Goal: Book appointment/travel/reservation

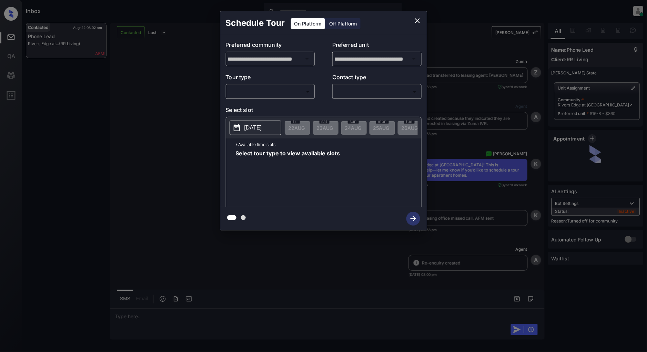
scroll to position [1265, 0]
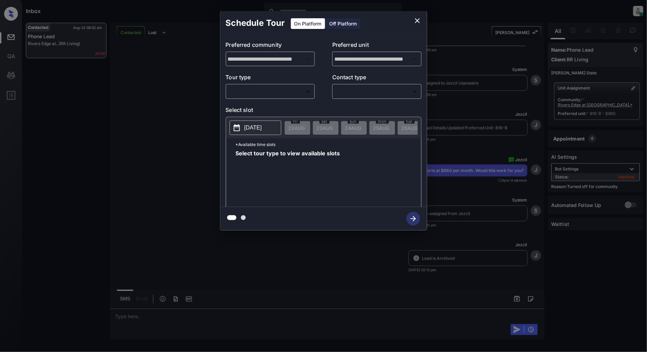
click at [181, 111] on div "**********" at bounding box center [323, 120] width 647 height 241
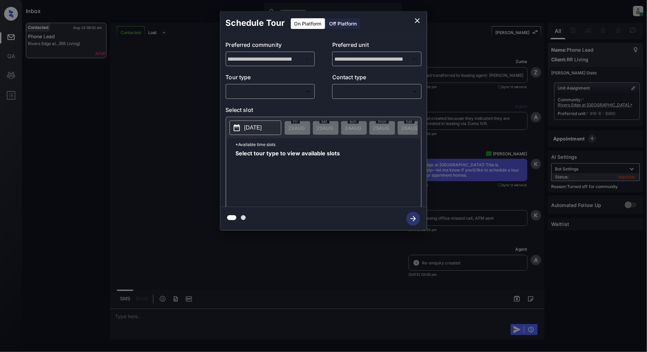
scroll to position [270, 0]
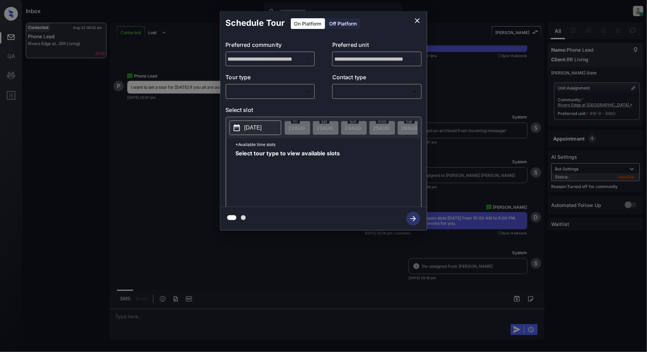
click at [250, 91] on body "Inbox Patrick Deasis Online Set yourself offline Set yourself on break Profile …" at bounding box center [323, 176] width 647 height 352
click at [322, 100] on div at bounding box center [323, 176] width 647 height 352
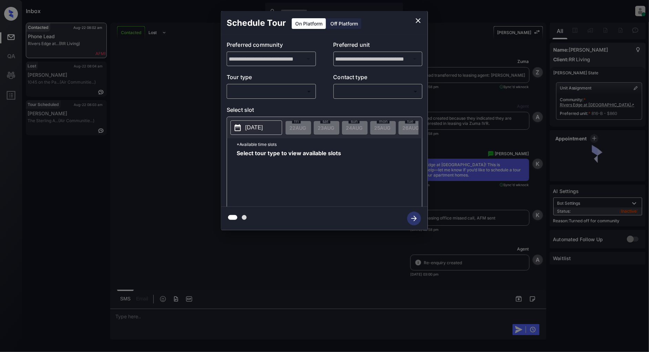
scroll to position [1606, 0]
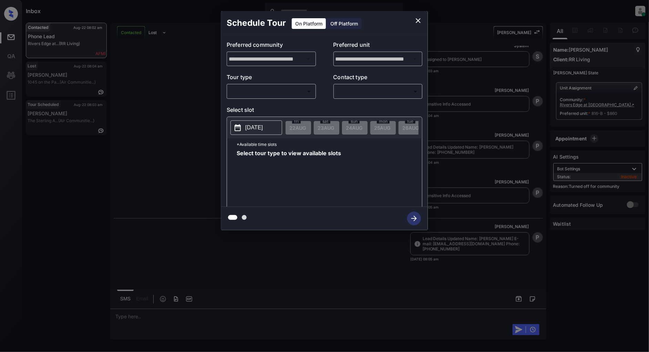
click at [283, 95] on body "Inbox Patrick Deasis Online Set yourself offline Set yourself on break Profile …" at bounding box center [324, 176] width 649 height 352
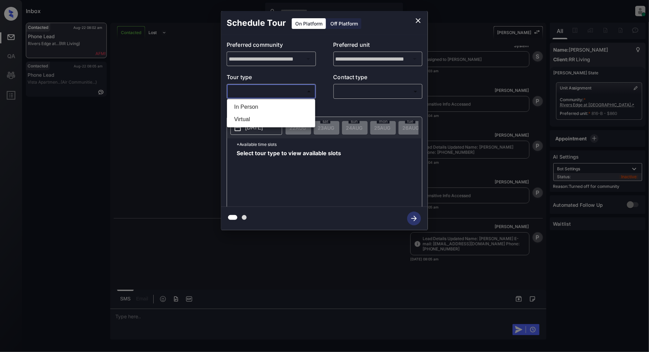
click at [251, 106] on li "In Person" at bounding box center [271, 107] width 85 height 12
type input "********"
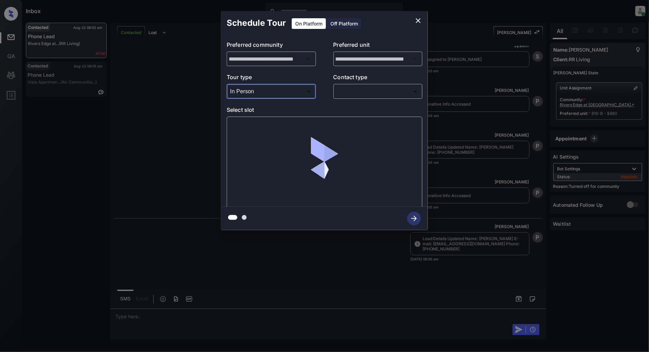
click at [356, 95] on body "Inbox Patrick Deasis Online Set yourself offline Set yourself on break Profile …" at bounding box center [324, 176] width 649 height 352
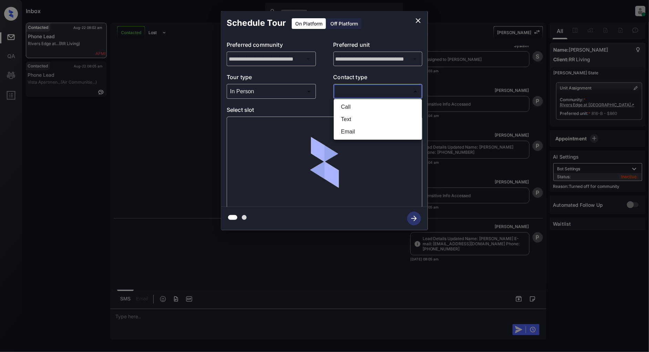
click at [352, 117] on li "Text" at bounding box center [377, 119] width 85 height 12
type input "****"
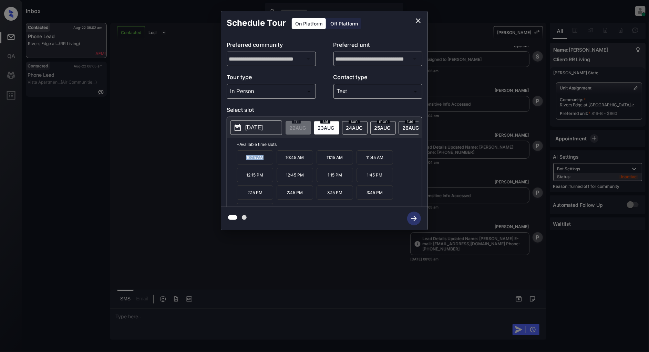
drag, startPoint x: 270, startPoint y: 161, endPoint x: 221, endPoint y: 165, distance: 49.8
click at [221, 165] on div "**********" at bounding box center [324, 120] width 649 height 241
copy p "10:15 AM"
drag, startPoint x: 304, startPoint y: 179, endPoint x: 283, endPoint y: 180, distance: 20.7
click at [283, 180] on p "12:45 PM" at bounding box center [295, 175] width 37 height 14
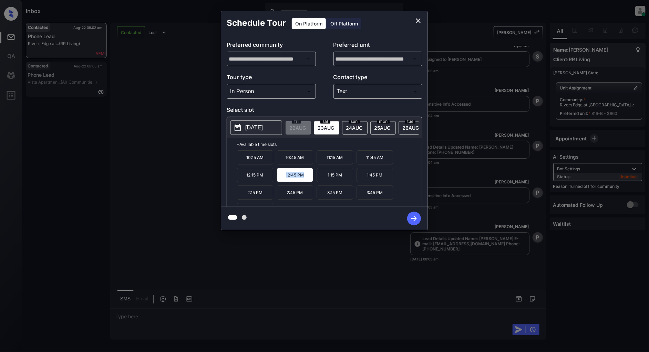
copy p "12:45 PM"
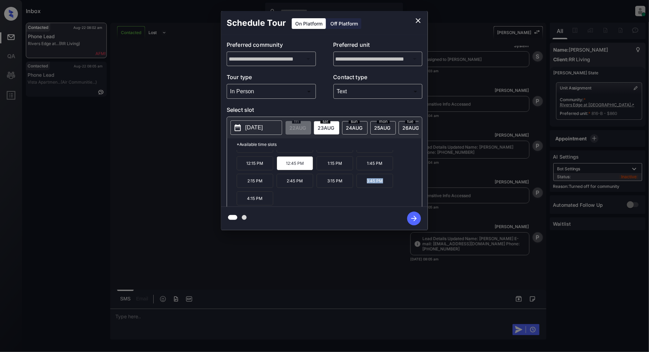
drag, startPoint x: 388, startPoint y: 185, endPoint x: 365, endPoint y: 185, distance: 22.4
click at [365, 185] on p "3:45 PM" at bounding box center [375, 181] width 37 height 14
copy p "3:45 PM"
click at [418, 20] on icon "close" at bounding box center [418, 21] width 8 height 8
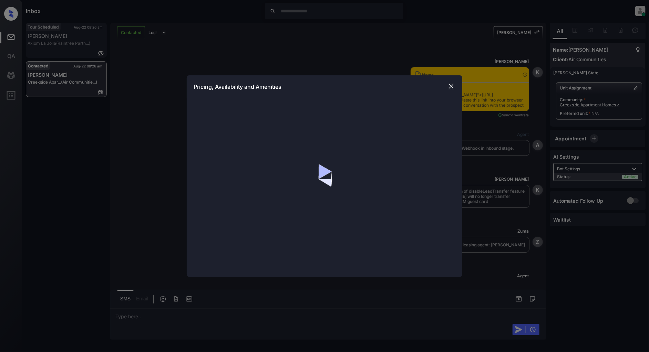
scroll to position [546, 0]
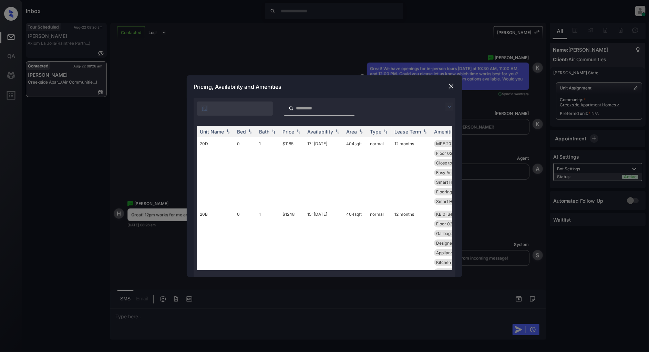
click at [446, 105] on img at bounding box center [449, 107] width 8 height 8
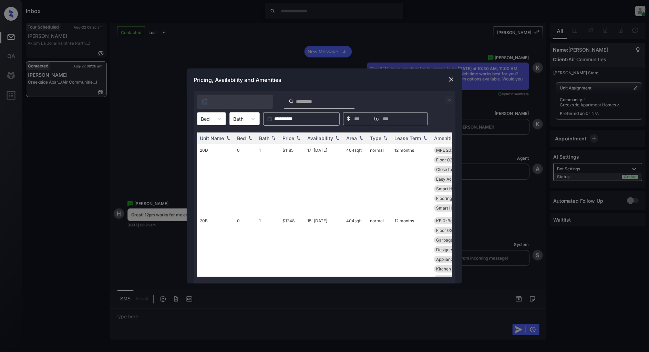
click at [205, 118] on div at bounding box center [205, 118] width 9 height 7
click at [211, 136] on div "0" at bounding box center [211, 136] width 29 height 12
click at [298, 136] on img at bounding box center [298, 138] width 7 height 5
click at [290, 149] on td "$1185" at bounding box center [292, 179] width 25 height 71
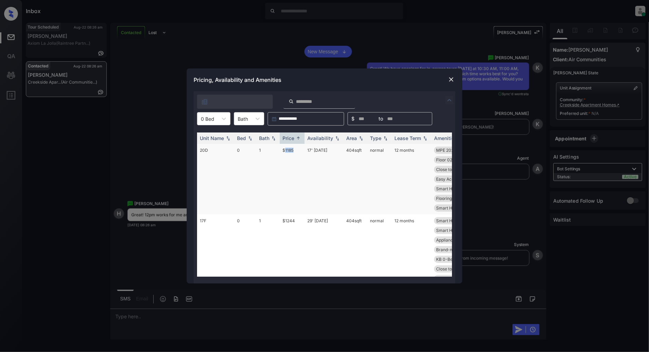
click at [290, 149] on td "$1185" at bounding box center [292, 179] width 25 height 71
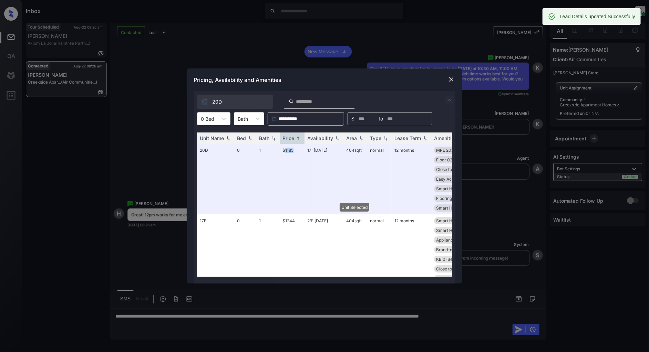
click at [450, 80] on img at bounding box center [451, 79] width 7 height 7
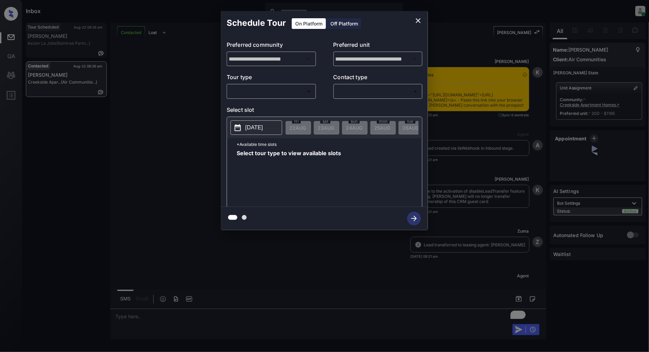
scroll to position [796, 0]
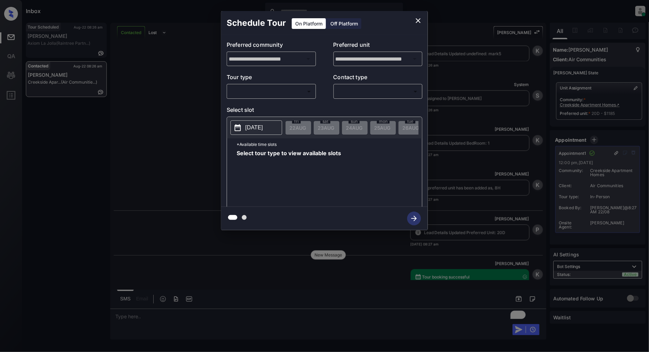
click at [294, 91] on body "Inbox [PERSON_NAME] Online Set yourself offline Set yourself on break Profile S…" at bounding box center [324, 176] width 649 height 352
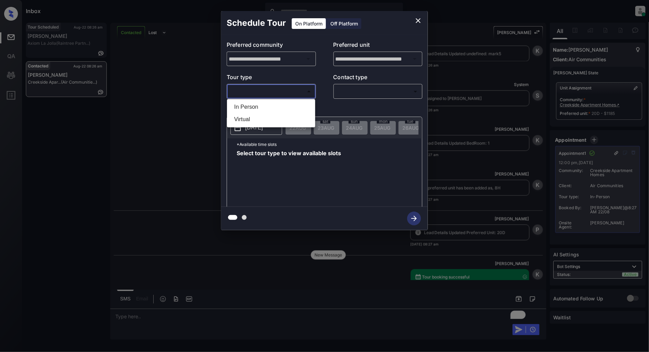
click at [239, 109] on li "In Person" at bounding box center [271, 107] width 85 height 12
type input "********"
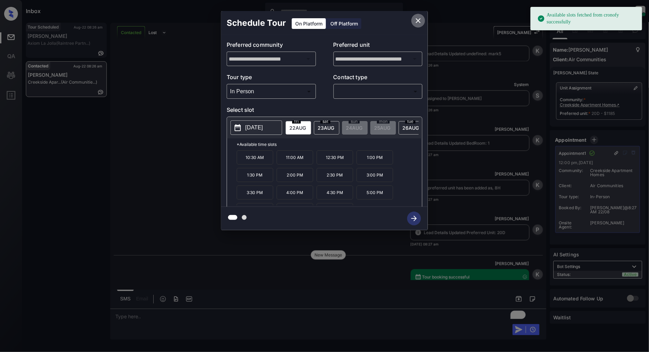
click at [417, 21] on icon "close" at bounding box center [418, 21] width 8 height 8
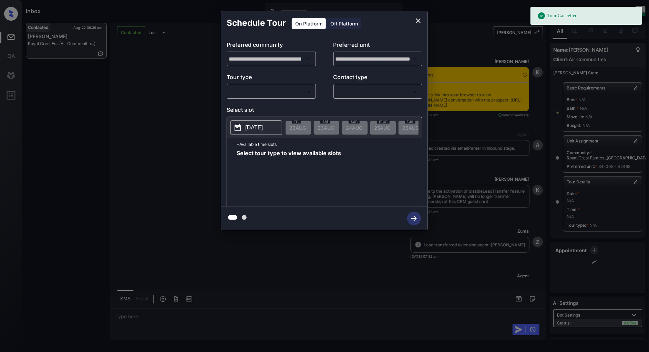
scroll to position [8772, 0]
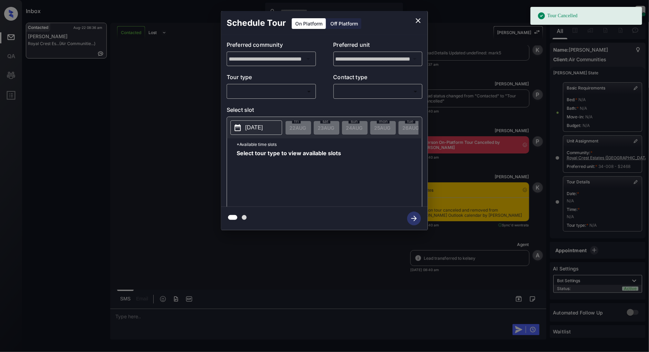
click at [288, 96] on body "Tour Cancelled Inbox [PERSON_NAME] Online Set yourself offline Set yourself on …" at bounding box center [324, 176] width 649 height 352
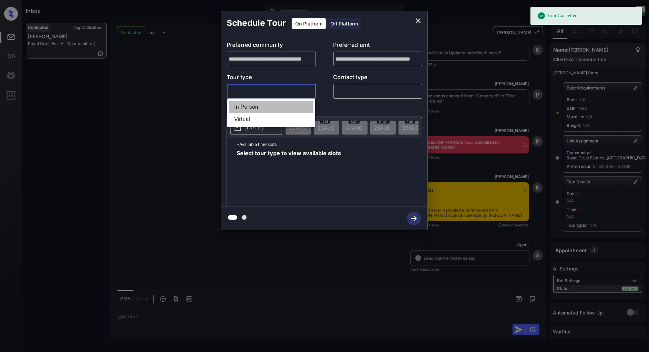
click at [254, 104] on li "In Person" at bounding box center [271, 107] width 85 height 12
type input "********"
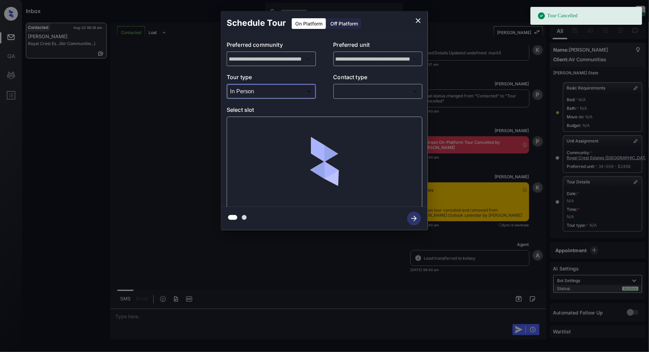
click at [342, 95] on body "Tour Cancelled Inbox Patrick Deasis Online Set yourself offline Set yourself on…" at bounding box center [324, 176] width 649 height 352
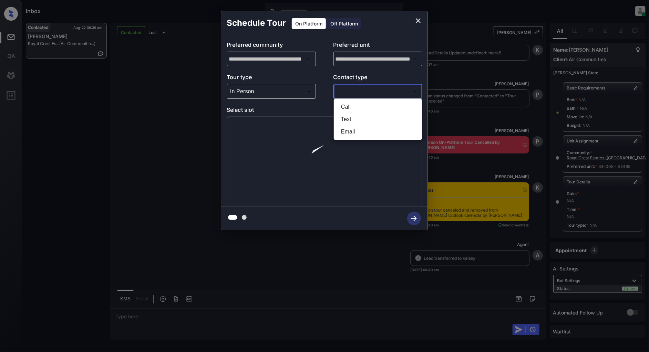
click at [347, 116] on li "Text" at bounding box center [377, 119] width 85 height 12
type input "****"
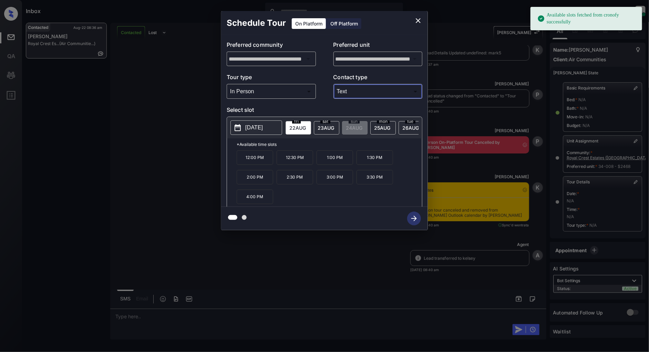
click at [306, 125] on span "[DATE]" at bounding box center [297, 128] width 17 height 6
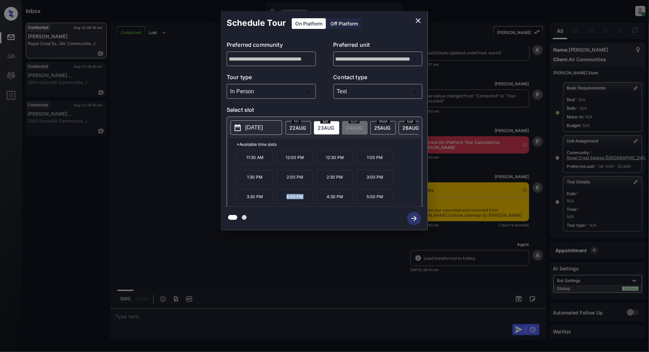
drag, startPoint x: 307, startPoint y: 203, endPoint x: 285, endPoint y: 203, distance: 21.7
click at [285, 203] on p "4:00 PM" at bounding box center [295, 197] width 37 height 14
copy p "4:00 PM"
click at [417, 19] on icon "close" at bounding box center [418, 21] width 8 height 8
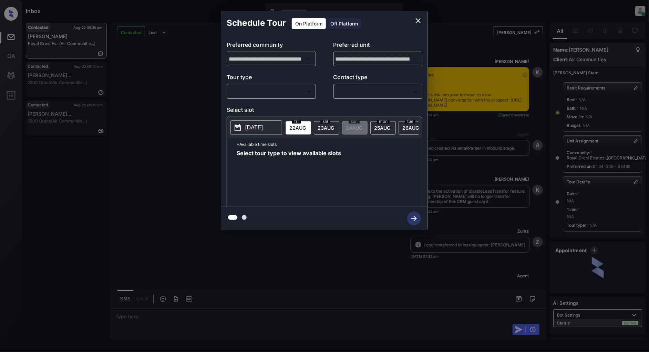
scroll to position [8772, 0]
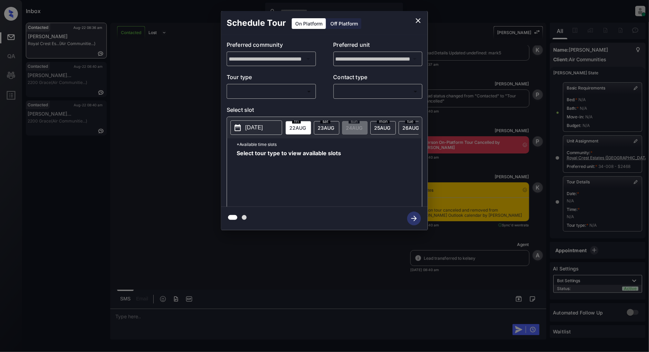
click at [267, 88] on body "Inbox [PERSON_NAME] Online Set yourself offline Set yourself on break Profile S…" at bounding box center [324, 176] width 649 height 352
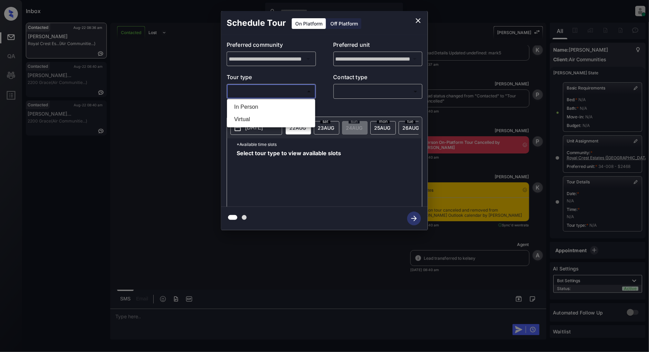
click at [256, 111] on li "In Person" at bounding box center [271, 107] width 85 height 12
type input "********"
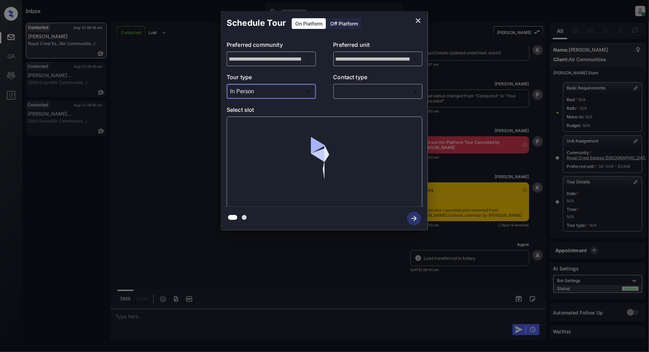
click at [353, 91] on body "Inbox Patrick Deasis Online Set yourself offline Set yourself on break Profile …" at bounding box center [324, 176] width 649 height 352
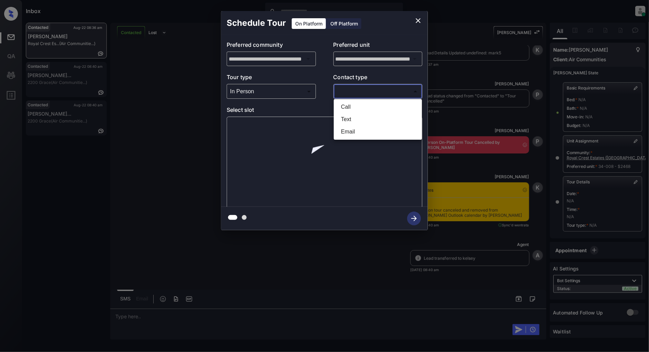
click at [349, 119] on li "Text" at bounding box center [377, 119] width 85 height 12
type input "****"
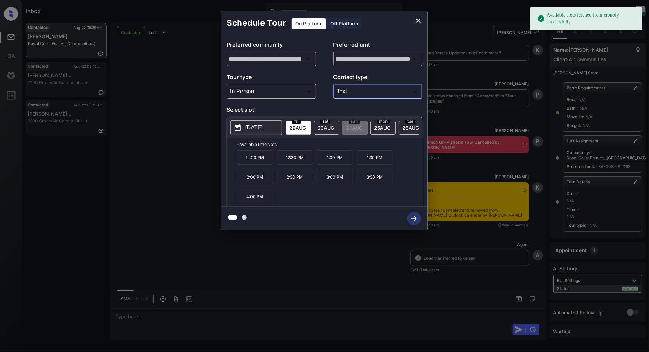
click at [306, 130] on span "23 AUG" at bounding box center [297, 128] width 17 height 6
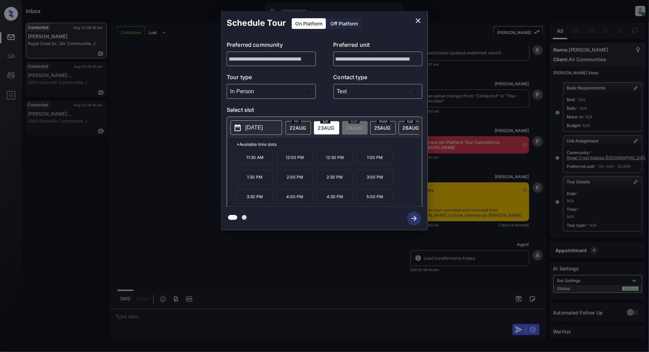
click at [292, 184] on p "2:00 PM" at bounding box center [295, 177] width 37 height 14
click at [417, 218] on icon "button" at bounding box center [414, 219] width 14 height 14
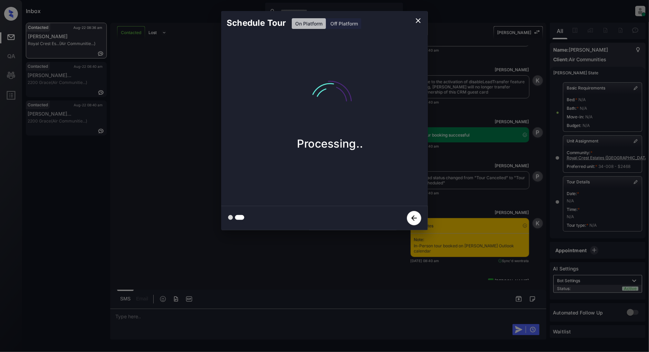
scroll to position [9001, 0]
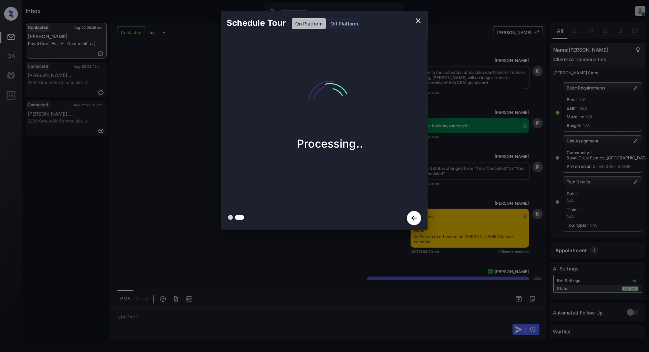
click at [419, 19] on icon "close" at bounding box center [418, 21] width 8 height 8
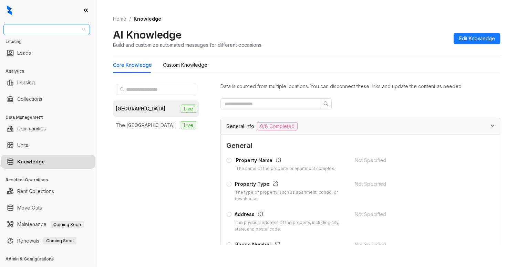
click at [70, 27] on span "United Apartment Group" at bounding box center [47, 29] width 78 height 10
type input "****"
click at [62, 48] on div "Oakwood Management" at bounding box center [47, 43] width 84 height 11
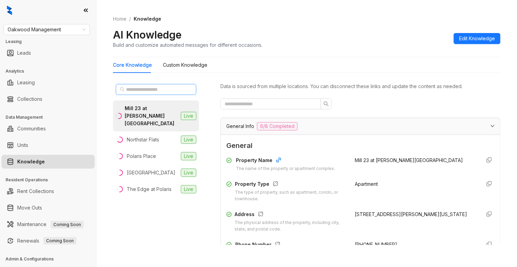
click at [149, 85] on span at bounding box center [156, 89] width 81 height 11
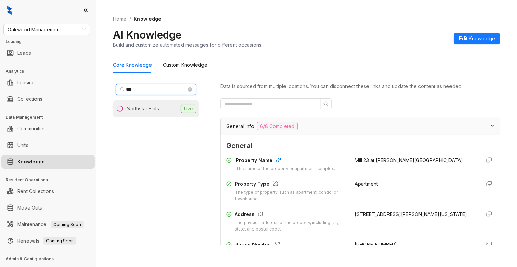
type input "***"
click at [146, 112] on div "Northstar Flats" at bounding box center [143, 109] width 32 height 8
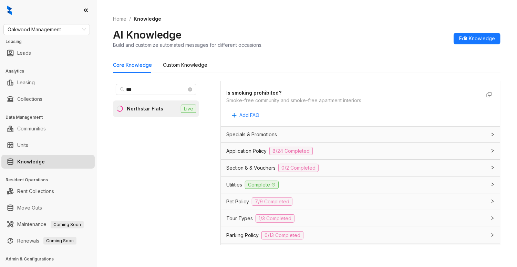
scroll to position [413, 0]
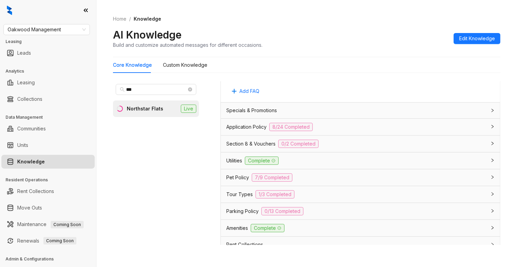
click at [333, 165] on div "Utilities Complete" at bounding box center [356, 161] width 260 height 8
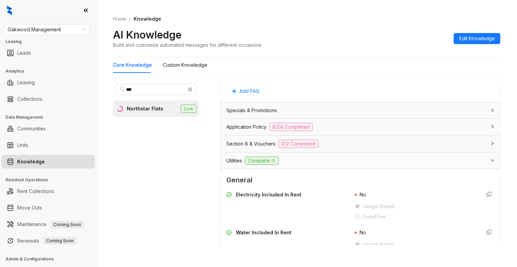
click at [363, 165] on div "Utilities Complete" at bounding box center [356, 161] width 260 height 8
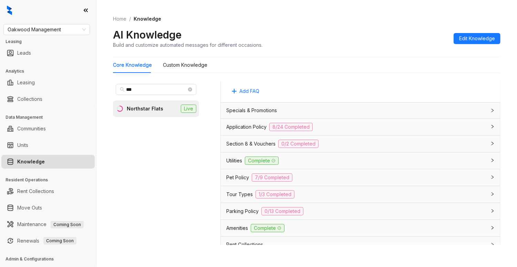
click at [330, 199] on div "Tour Types 1/3 Completed" at bounding box center [356, 194] width 260 height 8
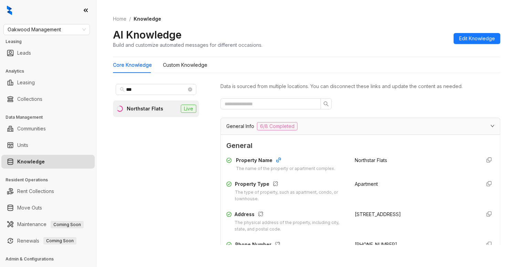
scroll to position [92, 0]
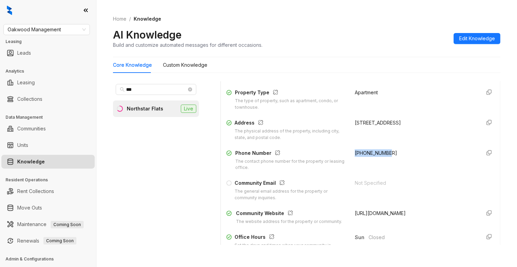
drag, startPoint x: 383, startPoint y: 152, endPoint x: 345, endPoint y: 153, distance: 38.6
click at [355, 153] on div "+17409131787" at bounding box center [415, 160] width 120 height 22
copy span "+17409131787"
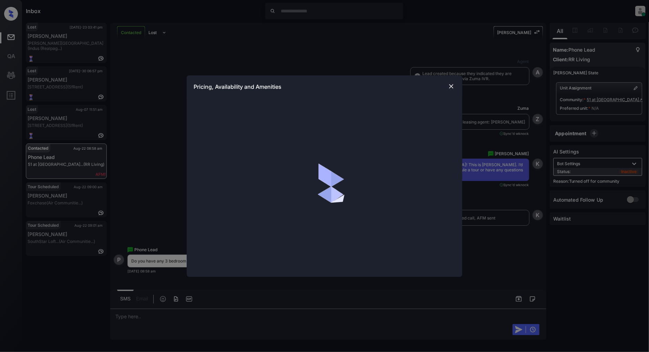
scroll to position [107, 0]
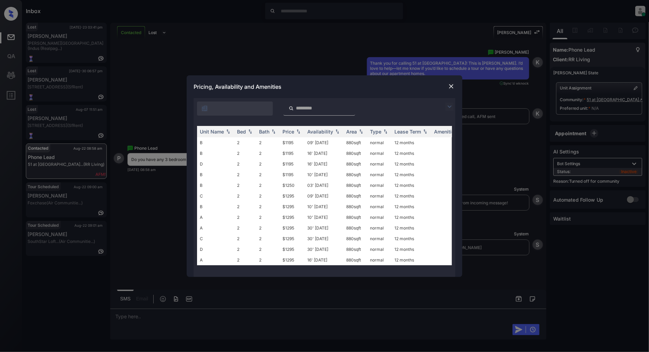
click at [451, 105] on img at bounding box center [449, 107] width 8 height 8
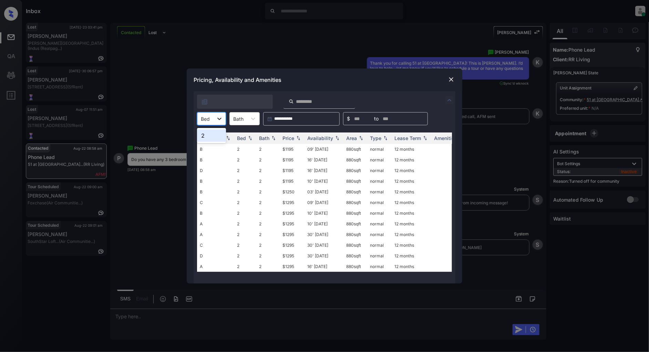
click at [221, 119] on icon at bounding box center [219, 118] width 7 height 7
click at [208, 136] on div "2" at bounding box center [211, 136] width 29 height 12
click at [301, 137] on img at bounding box center [298, 138] width 7 height 5
click at [296, 139] on img at bounding box center [298, 138] width 7 height 5
drag, startPoint x: 297, startPoint y: 147, endPoint x: 270, endPoint y: 148, distance: 27.6
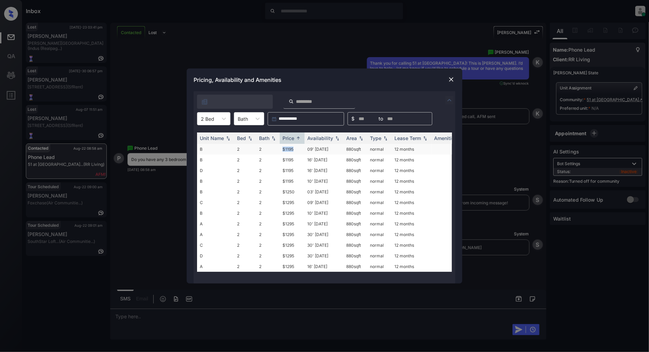
click at [270, 148] on tr "B 2 2 $1195 09' Aug 25 880 sqft normal 12 months" at bounding box center [377, 149] width 360 height 11
copy tr "$1195"
click at [453, 80] on img at bounding box center [451, 79] width 7 height 7
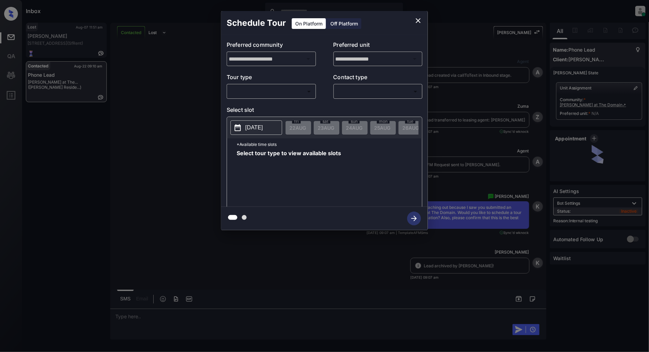
scroll to position [500, 0]
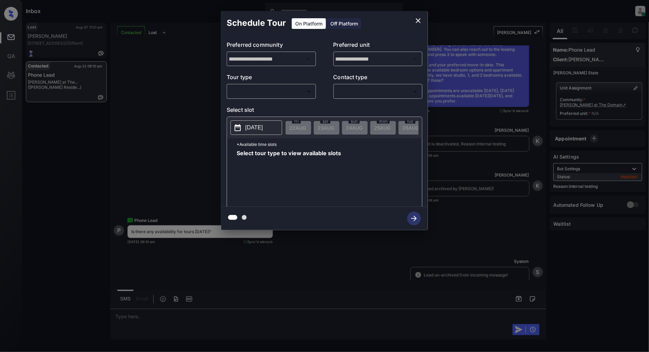
click at [270, 92] on body "Inbox [PERSON_NAME] Online Set yourself offline Set yourself on break Profile S…" at bounding box center [324, 176] width 649 height 352
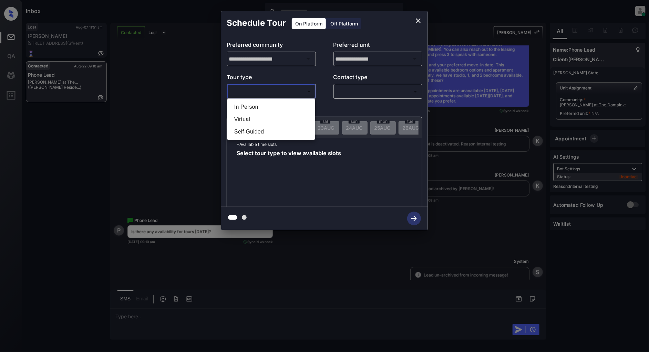
click at [257, 107] on li "In Person" at bounding box center [271, 107] width 85 height 12
type input "********"
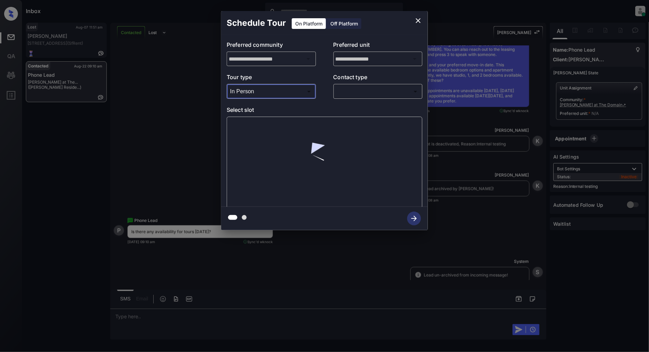
click at [350, 94] on body "Inbox [PERSON_NAME] Online Set yourself offline Set yourself on break Profile S…" at bounding box center [324, 176] width 649 height 352
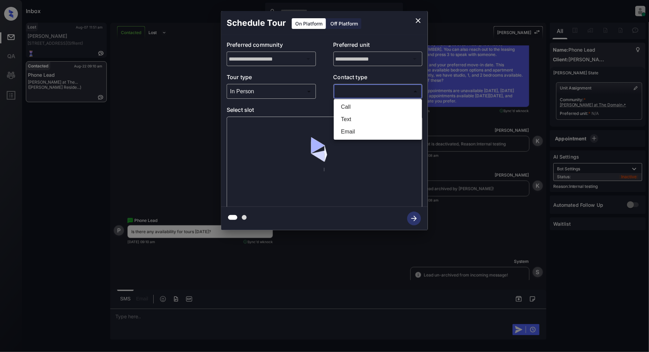
click at [350, 118] on li "Text" at bounding box center [377, 119] width 85 height 12
type input "****"
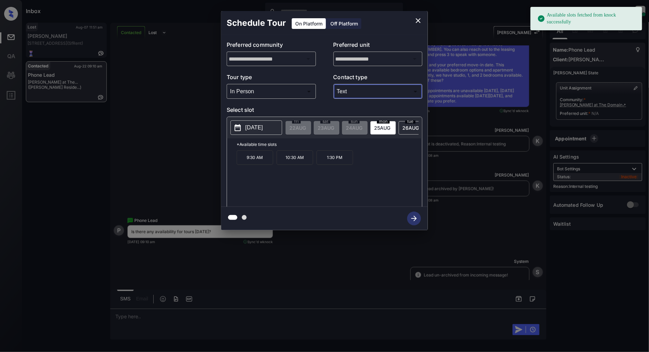
click at [251, 128] on p "2025-08-25" at bounding box center [254, 128] width 18 height 8
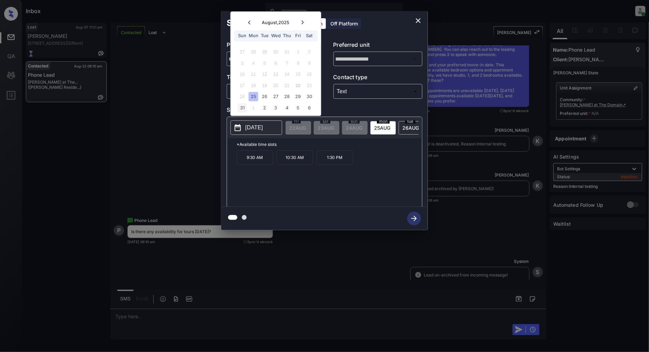
click at [244, 112] on div "31" at bounding box center [242, 107] width 9 height 9
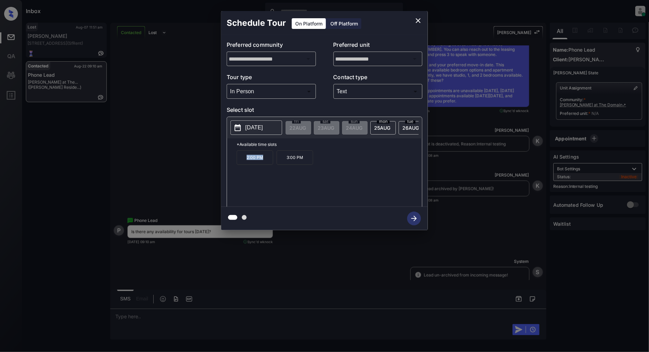
drag, startPoint x: 265, startPoint y: 158, endPoint x: 228, endPoint y: 160, distance: 36.9
click at [228, 160] on div "*Available time slots 2:00 PM 3:00 PM" at bounding box center [324, 173] width 195 height 71
copy p "2:00 PM"
drag, startPoint x: 301, startPoint y: 160, endPoint x: 287, endPoint y: 161, distance: 14.5
click at [287, 161] on p "3:00 PM" at bounding box center [295, 158] width 37 height 14
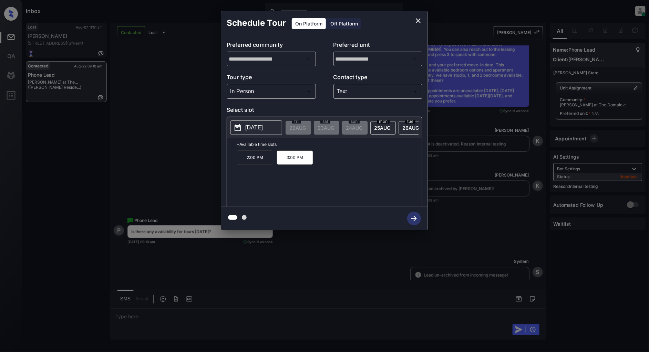
click at [340, 190] on div "2:00 PM 3:00 PM" at bounding box center [329, 178] width 185 height 55
drag, startPoint x: 306, startPoint y: 163, endPoint x: 280, endPoint y: 163, distance: 26.2
click at [280, 163] on p "3:00 PM" at bounding box center [295, 158] width 37 height 14
copy p "3:00 PM"
click at [263, 126] on p "2025-08-31" at bounding box center [254, 128] width 18 height 8
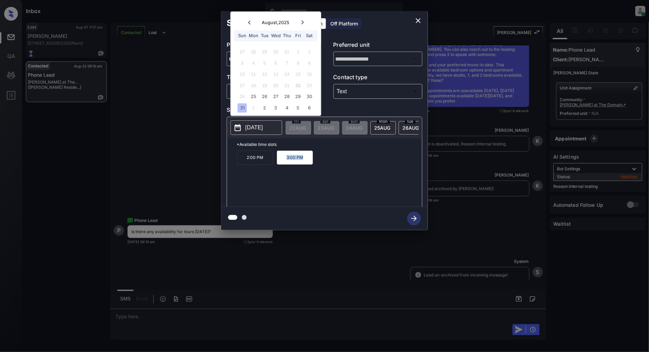
click at [415, 20] on icon "close" at bounding box center [418, 21] width 8 height 8
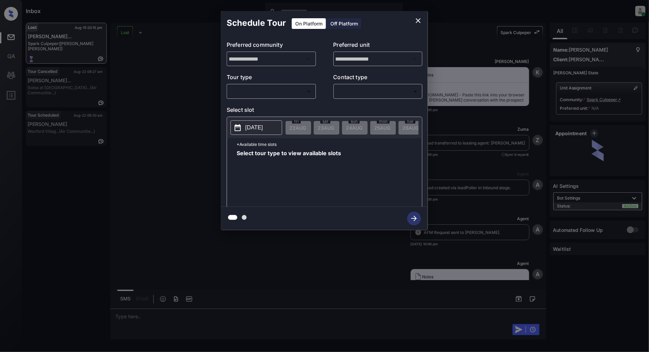
scroll to position [2428, 0]
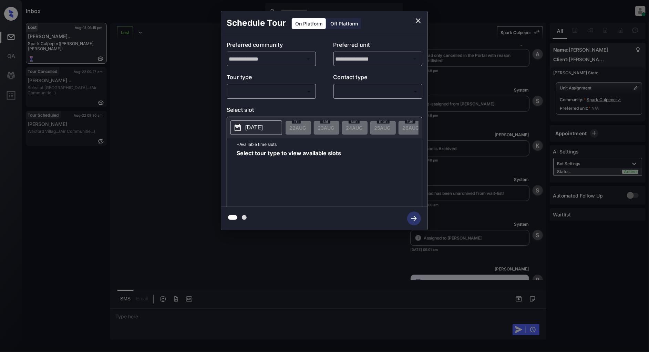
click at [418, 24] on icon "close" at bounding box center [418, 21] width 8 height 8
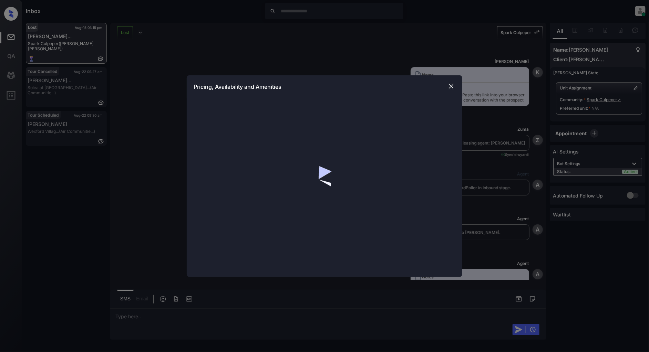
scroll to position [2428, 0]
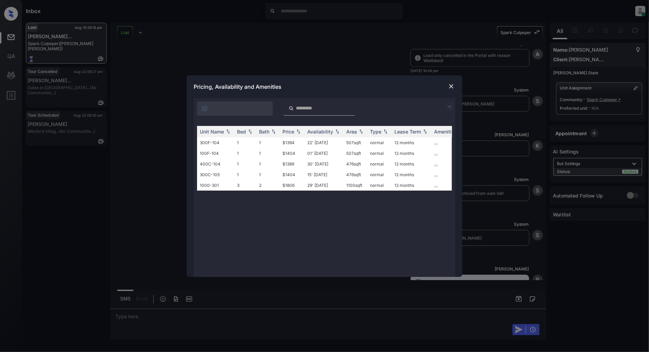
click at [285, 209] on div "Unit Name Bed Bath Price Availability Area Type Lease Term Amenities 300F-104 1…" at bounding box center [324, 198] width 255 height 144
click at [453, 84] on img at bounding box center [451, 86] width 7 height 7
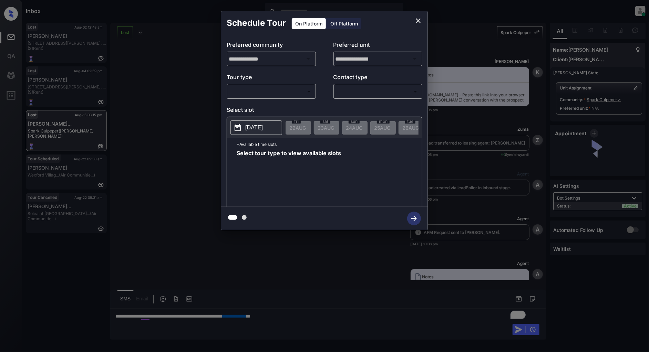
scroll to position [2428, 0]
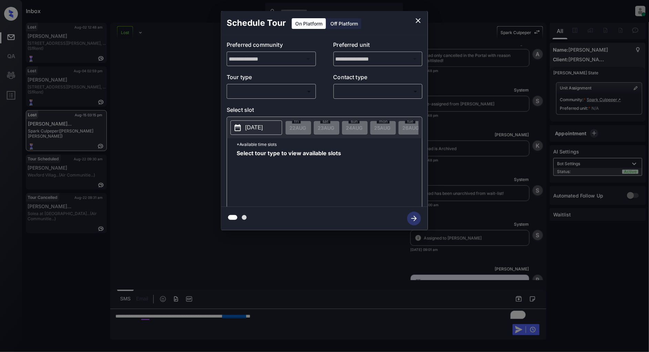
click at [288, 93] on body "Inbox [PERSON_NAME] Online Set yourself offline Set yourself on break Profile S…" at bounding box center [324, 176] width 649 height 352
click at [269, 107] on li "In Person" at bounding box center [271, 107] width 85 height 12
type input "********"
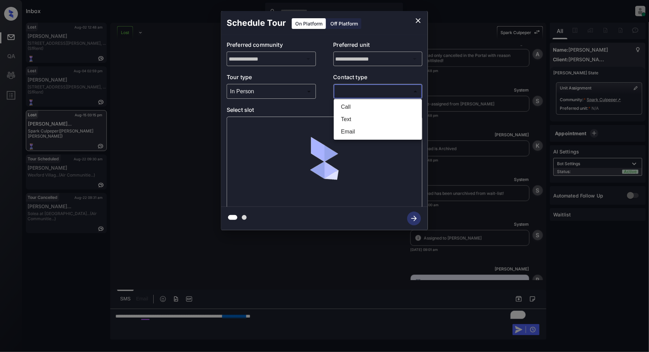
click at [363, 88] on body "Inbox Patrick Deasis Online Set yourself offline Set yourself on break Profile …" at bounding box center [324, 176] width 649 height 352
click at [359, 120] on li "Text" at bounding box center [377, 119] width 85 height 12
type input "****"
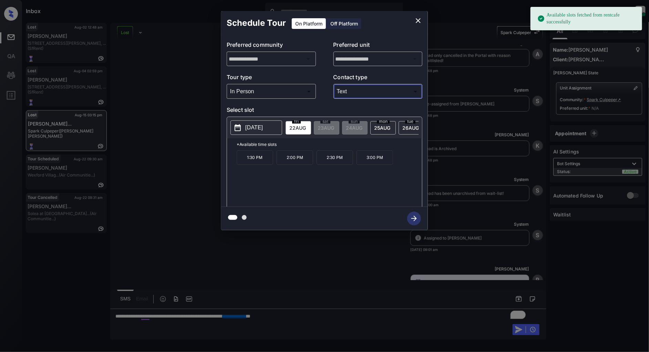
click at [263, 126] on p "[DATE]" at bounding box center [254, 128] width 18 height 8
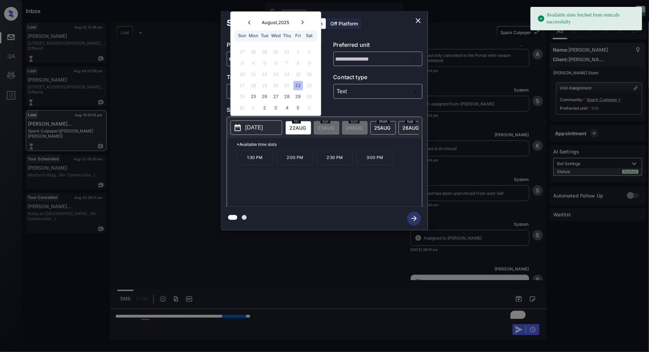
click at [419, 19] on icon "close" at bounding box center [418, 21] width 8 height 8
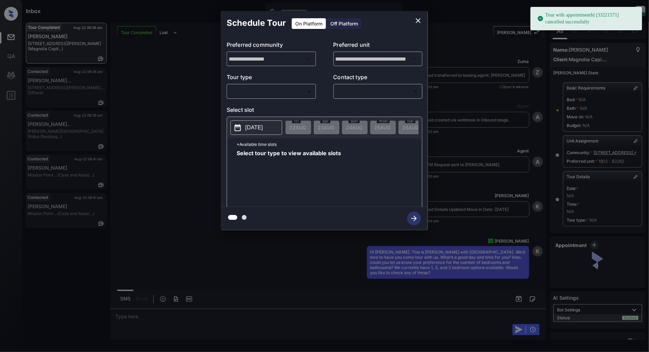
scroll to position [2110, 0]
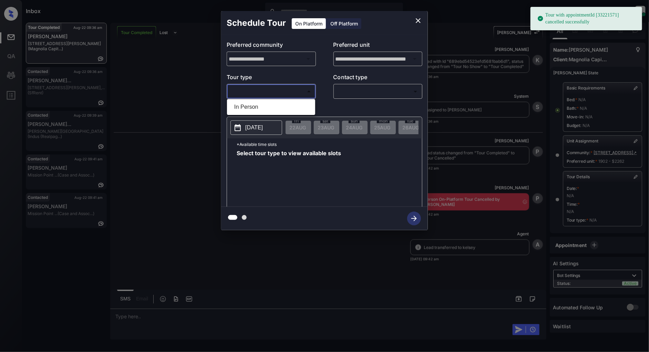
click at [281, 90] on body "Tour with appointmentId [33221571] cancelled successfully Inbox Patrick Deasis …" at bounding box center [324, 176] width 649 height 352
click at [265, 107] on li "In Person" at bounding box center [271, 107] width 85 height 12
type input "********"
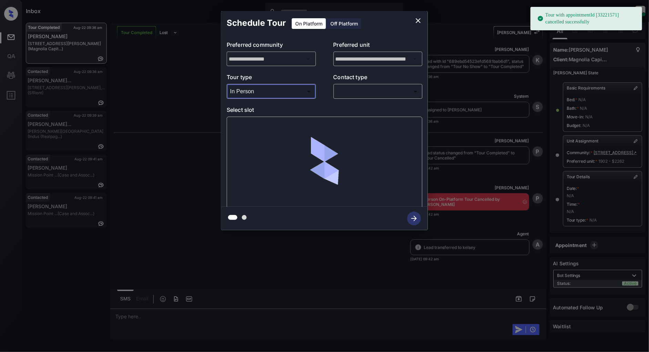
click at [364, 93] on body "Tour with appointmentId [33221571] cancelled successfully Inbox Patrick Deasis …" at bounding box center [324, 176] width 649 height 352
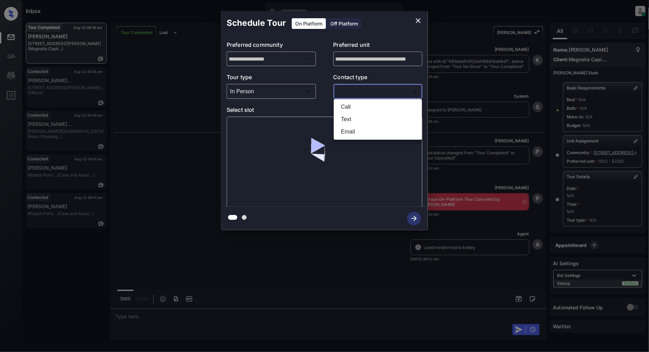
click at [354, 119] on li "Text" at bounding box center [377, 119] width 85 height 12
type input "****"
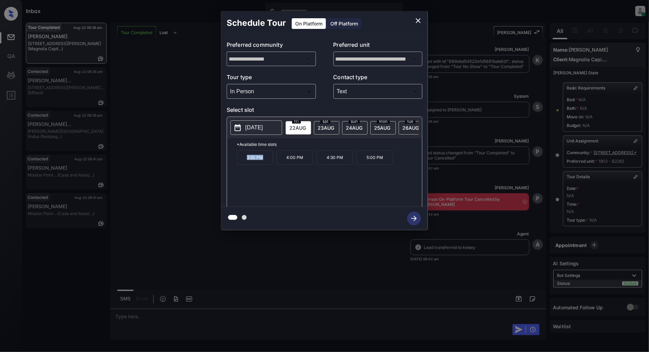
drag, startPoint x: 264, startPoint y: 160, endPoint x: 229, endPoint y: 161, distance: 34.5
click at [229, 161] on div "*Available time slots 3:30 PM 4:00 PM 4:30 PM 5:00 PM" at bounding box center [324, 173] width 195 height 71
copy p "3:30 PM"
drag, startPoint x: 307, startPoint y: 163, endPoint x: 278, endPoint y: 163, distance: 28.6
click at [278, 163] on p "4:00 PM" at bounding box center [295, 158] width 37 height 14
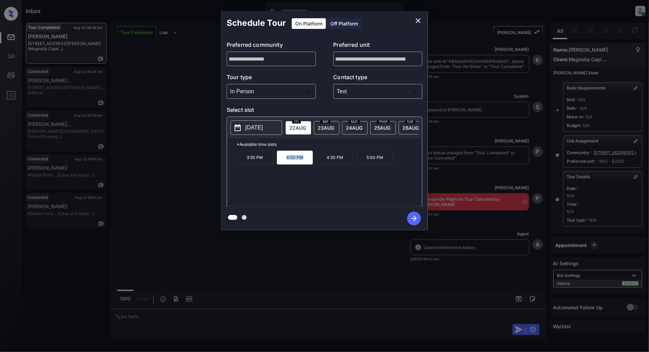
copy p "4:00 PM"
drag, startPoint x: 342, startPoint y: 161, endPoint x: 326, endPoint y: 163, distance: 15.9
click at [326, 163] on p "4:30 PM" at bounding box center [335, 158] width 37 height 14
copy p "4:30 PM"
click at [418, 21] on icon "close" at bounding box center [418, 20] width 5 height 5
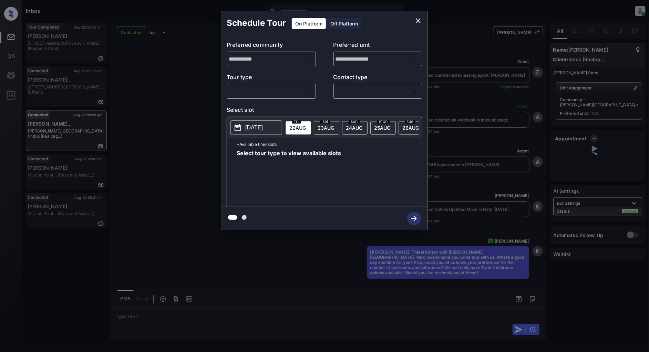
scroll to position [2759, 0]
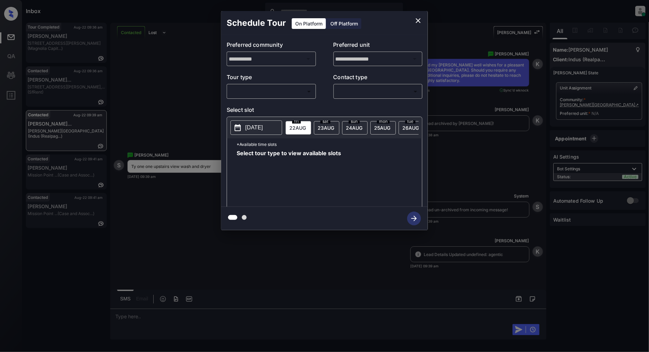
click at [251, 92] on body "Inbox Patrick Deasis Online Set yourself offline Set yourself on break Profile …" at bounding box center [324, 176] width 649 height 352
click at [262, 110] on li "In Person" at bounding box center [271, 107] width 85 height 12
type input "********"
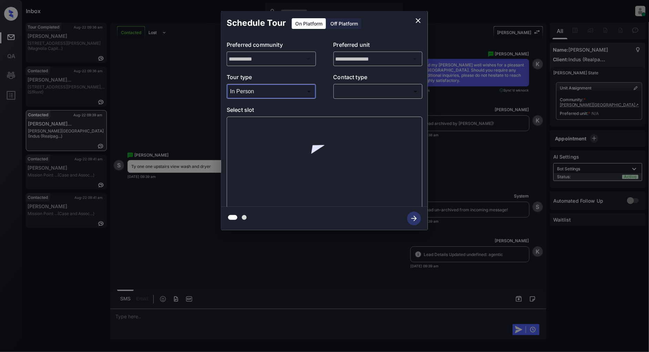
click at [384, 83] on p "Contact type" at bounding box center [377, 78] width 89 height 11
click at [374, 92] on body "Inbox Patrick Deasis Online Set yourself offline Set yourself on break Profile …" at bounding box center [324, 176] width 649 height 352
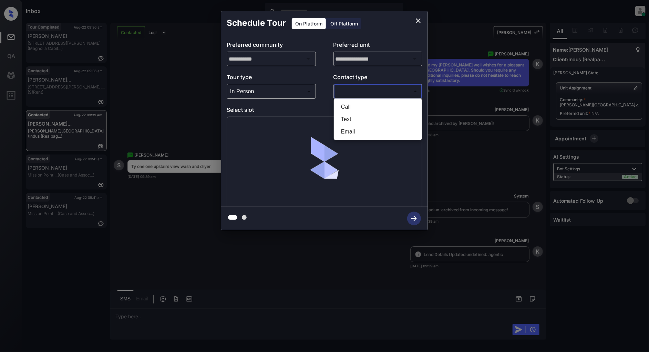
click at [360, 118] on li "Text" at bounding box center [377, 119] width 85 height 12
type input "****"
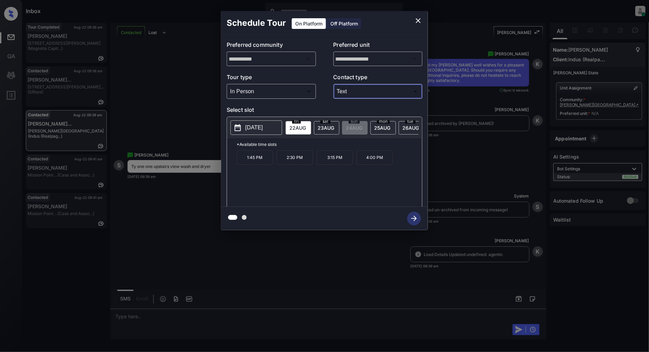
click at [415, 18] on icon "close" at bounding box center [418, 21] width 8 height 8
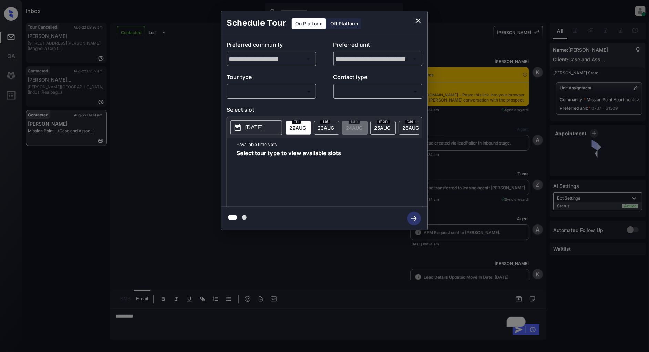
scroll to position [832, 0]
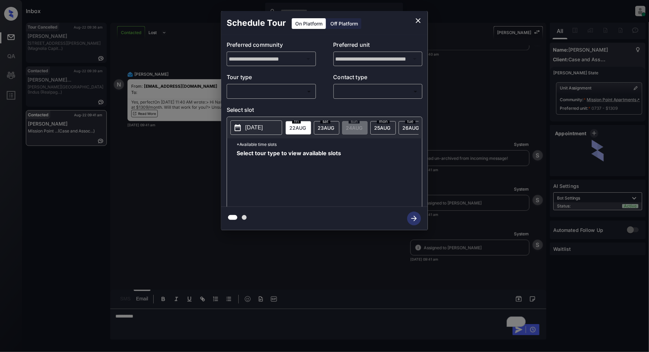
click at [270, 91] on body "Inbox [PERSON_NAME] Online Set yourself offline Set yourself on break Profile S…" at bounding box center [324, 176] width 649 height 352
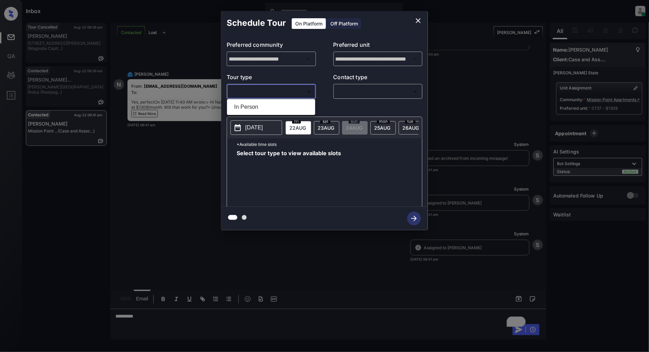
click at [258, 101] on li "In Person" at bounding box center [271, 107] width 85 height 12
type input "********"
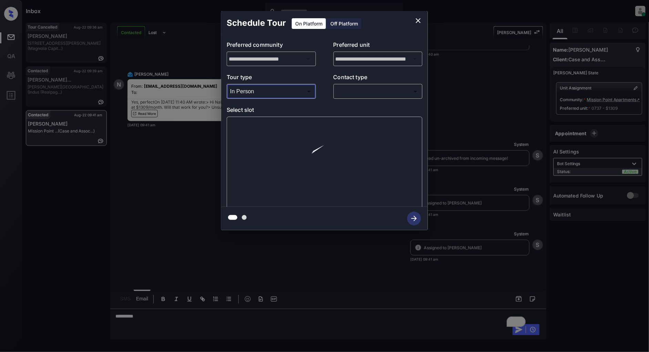
click at [376, 90] on body "Inbox [PERSON_NAME] Online Set yourself offline Set yourself on break Profile S…" at bounding box center [324, 176] width 649 height 352
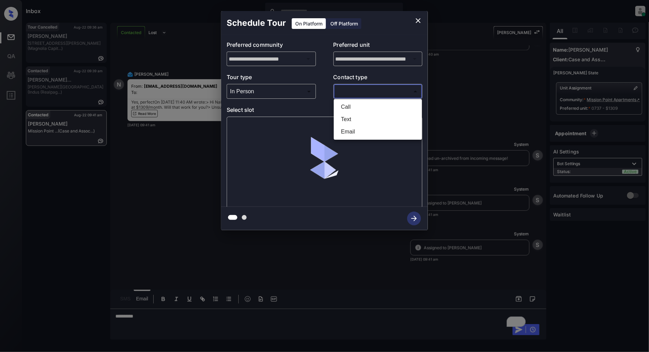
click at [356, 117] on li "Text" at bounding box center [377, 119] width 85 height 12
type input "****"
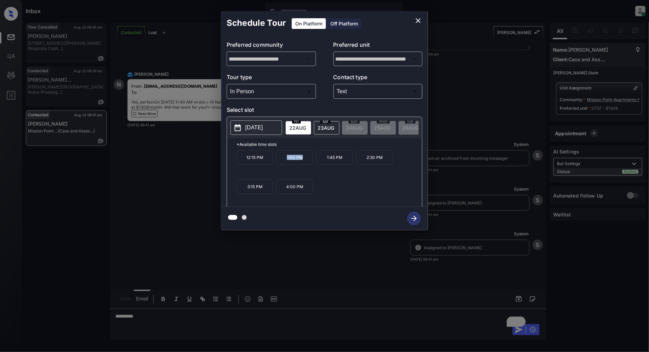
drag, startPoint x: 305, startPoint y: 161, endPoint x: 272, endPoint y: 163, distance: 32.8
click at [272, 163] on div "12:15 PM 1:00 PM 1:45 PM 2:30 PM 3:15 PM 4:00 PM" at bounding box center [329, 178] width 185 height 55
copy div "1:00 PM"
drag, startPoint x: 385, startPoint y: 161, endPoint x: 364, endPoint y: 165, distance: 21.4
click at [364, 165] on p "2:30 PM" at bounding box center [375, 158] width 37 height 14
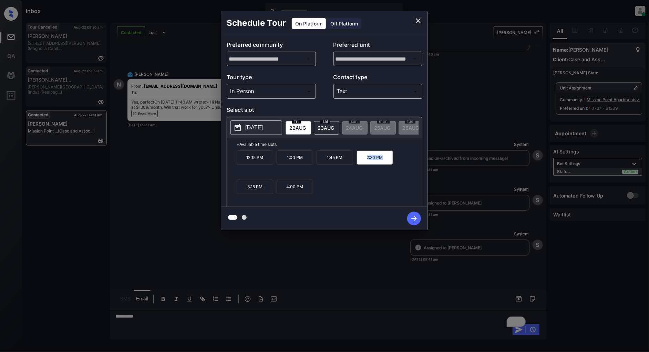
copy p "2:30 PM"
drag, startPoint x: 272, startPoint y: 192, endPoint x: 240, endPoint y: 192, distance: 32.7
click at [240, 192] on p "3:15 PM" at bounding box center [255, 187] width 37 height 14
copy p "3:15 PM"
click at [417, 20] on icon "close" at bounding box center [418, 20] width 5 height 5
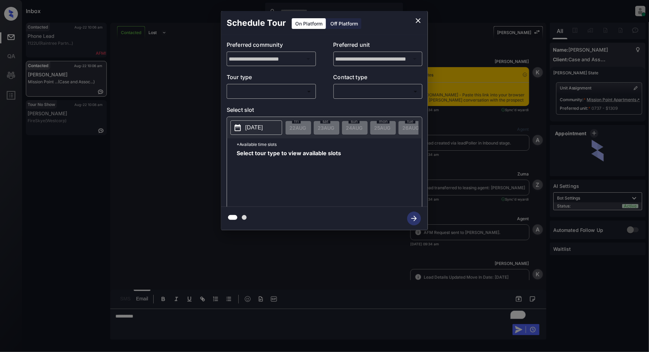
scroll to position [1490, 0]
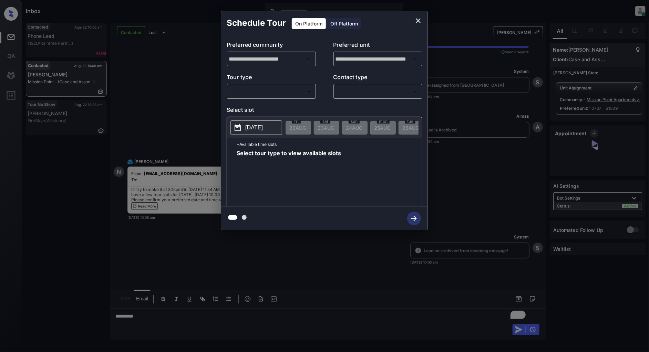
click at [266, 90] on body "Inbox [PERSON_NAME] Online Set yourself offline Set yourself on break Profile S…" at bounding box center [324, 176] width 649 height 352
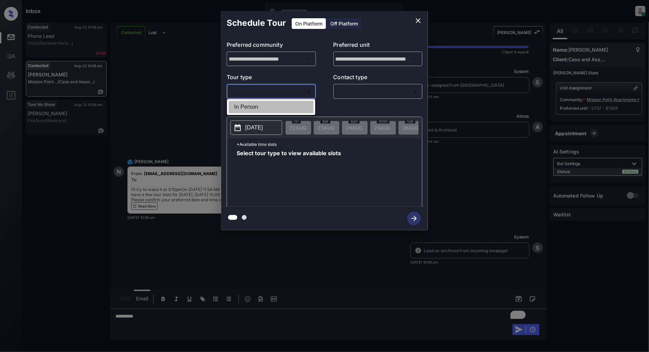
click at [256, 105] on li "In Person" at bounding box center [271, 107] width 85 height 12
type input "********"
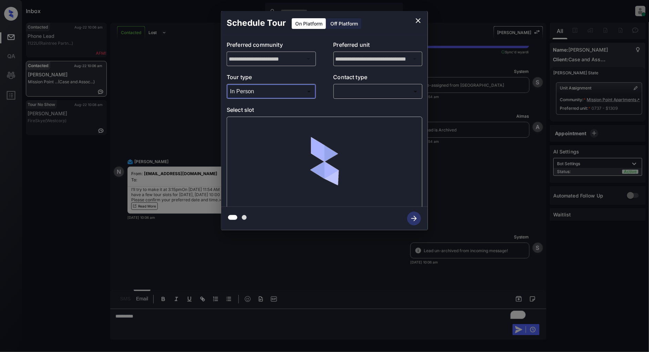
click at [363, 90] on body "Inbox [PERSON_NAME] Online Set yourself offline Set yourself on break Profile S…" at bounding box center [324, 176] width 649 height 352
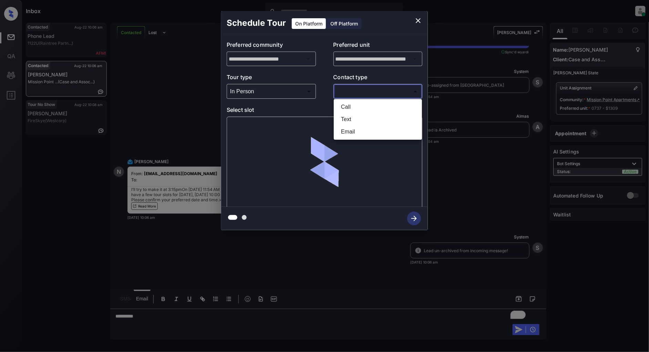
click at [351, 118] on li "Text" at bounding box center [377, 119] width 85 height 12
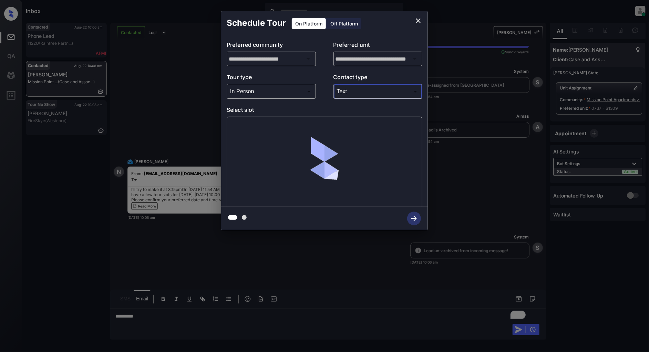
type input "****"
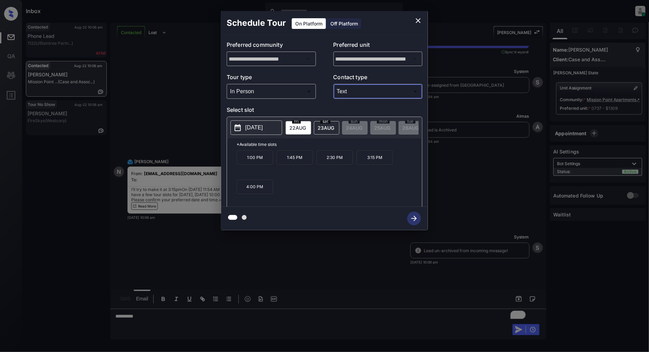
click at [185, 140] on div "**********" at bounding box center [324, 120] width 649 height 241
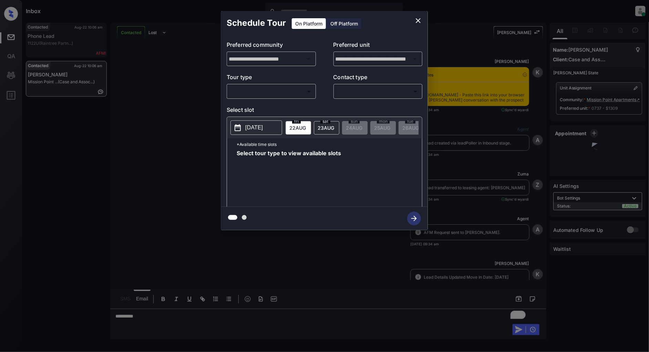
scroll to position [1337, 0]
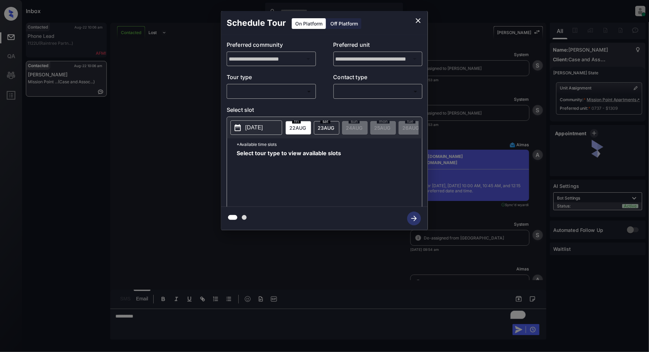
click at [259, 92] on body "Inbox Patrick Deasis Online Set yourself offline Set yourself on break Profile …" at bounding box center [324, 176] width 649 height 352
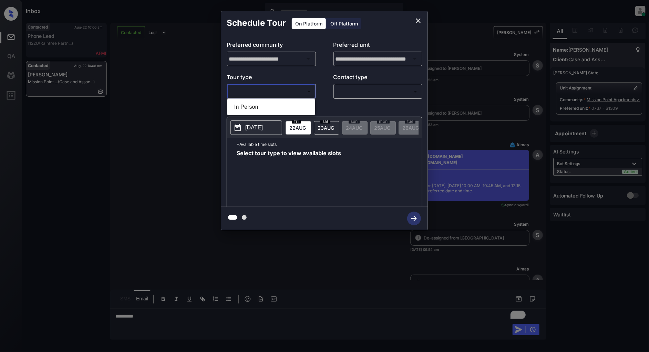
click at [252, 112] on li "In Person" at bounding box center [271, 107] width 85 height 12
type input "********"
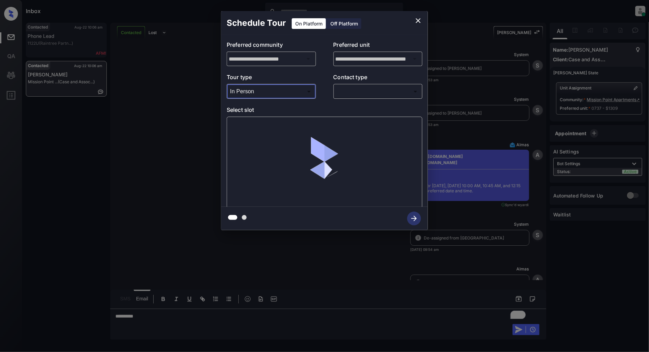
click at [369, 94] on body "Inbox Patrick Deasis Online Set yourself offline Set yourself on break Profile …" at bounding box center [324, 176] width 649 height 352
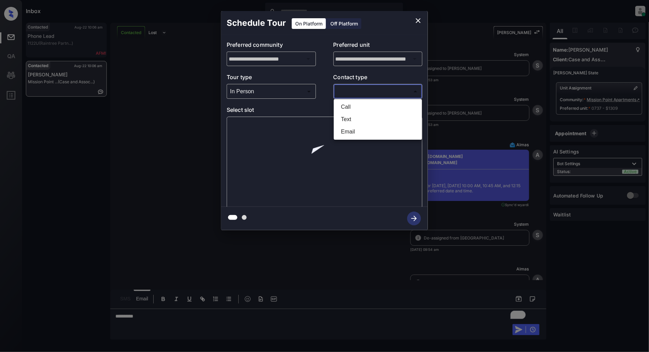
click at [350, 115] on li "Text" at bounding box center [377, 119] width 85 height 12
type input "****"
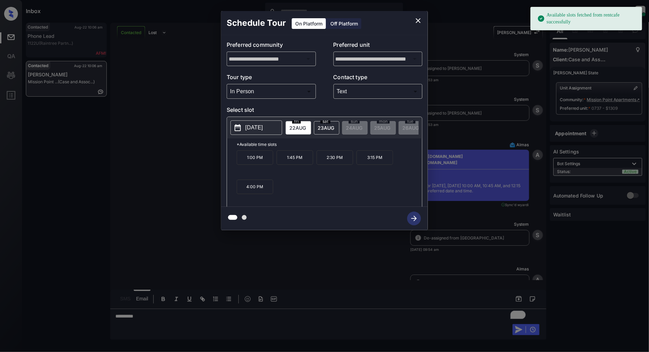
click at [306, 130] on span "23 AUG" at bounding box center [297, 128] width 17 height 6
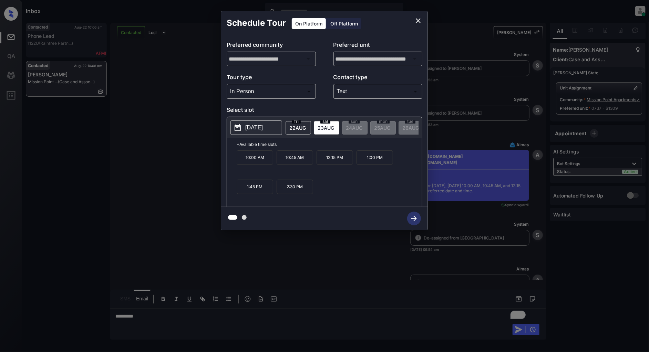
click at [353, 194] on div "10:00 AM 10:45 AM 12:15 PM 1:00 PM 1:45 PM 2:30 PM" at bounding box center [329, 178] width 185 height 55
drag, startPoint x: 307, startPoint y: 193, endPoint x: 275, endPoint y: 190, distance: 32.5
click at [275, 190] on div "10:00 AM 10:45 AM 12:15 PM 1:00 PM 1:45 PM 2:30 PM" at bounding box center [329, 178] width 185 height 55
copy div "2:30 PM"
click at [421, 20] on icon "close" at bounding box center [418, 21] width 8 height 8
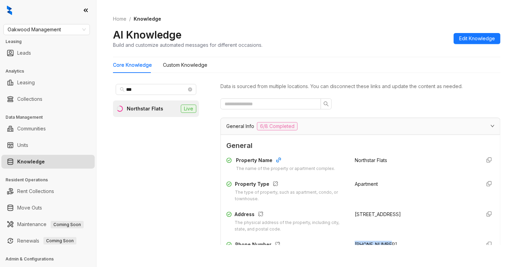
scroll to position [92, 0]
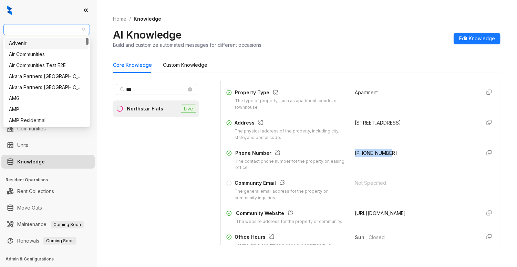
click at [61, 31] on span "Oakwood Management" at bounding box center [47, 29] width 78 height 10
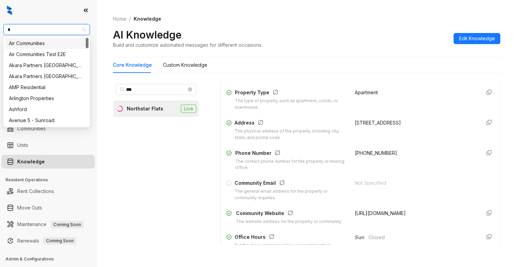
type input "**"
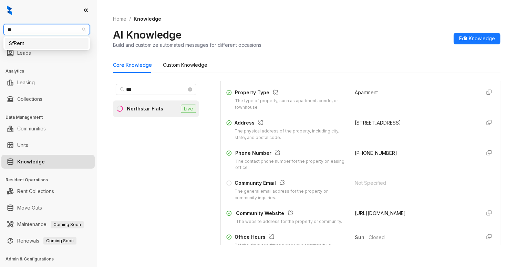
click at [52, 46] on div "SfRent" at bounding box center [46, 44] width 75 height 8
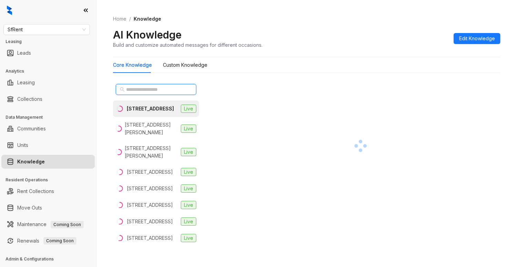
click at [146, 90] on input "text" at bounding box center [156, 90] width 61 height 8
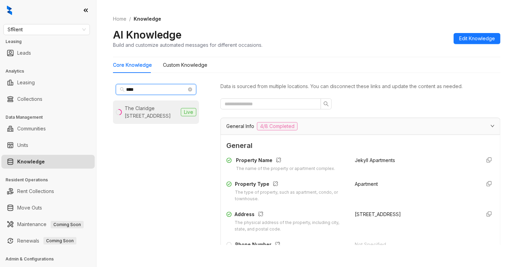
type input "***"
click at [149, 108] on div "The Claridge 634 15th St, Oakland, CA" at bounding box center [151, 112] width 53 height 15
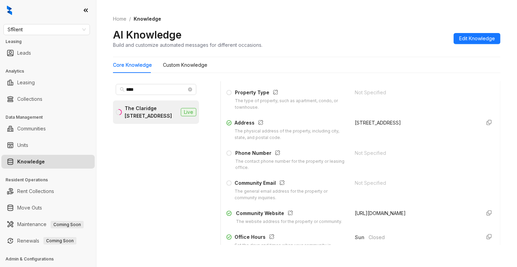
scroll to position [138, 0]
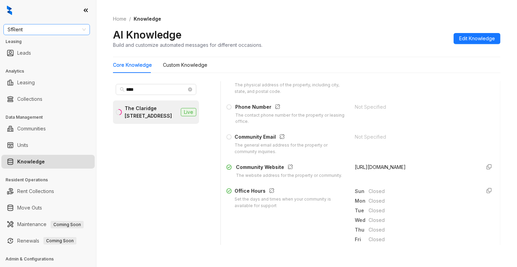
click at [41, 30] on span "SfRent" at bounding box center [47, 29] width 78 height 10
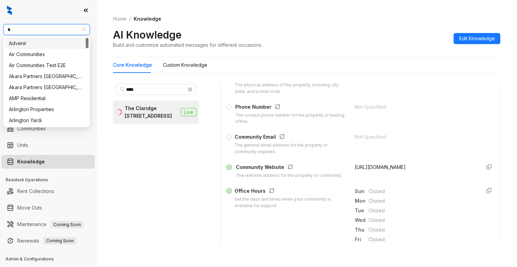
type input "**"
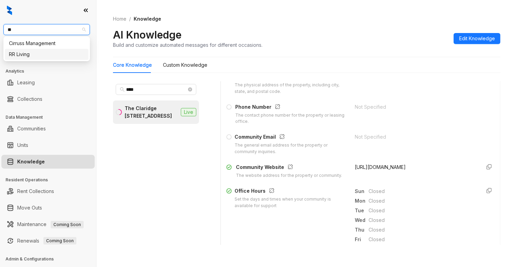
click at [30, 53] on div "RR Living" at bounding box center [46, 55] width 75 height 8
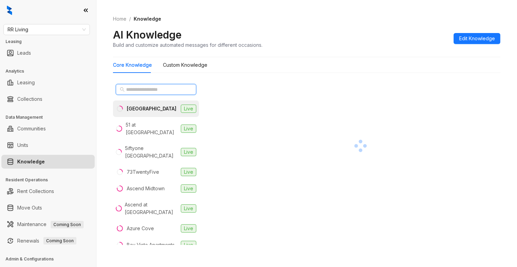
click at [149, 89] on input "text" at bounding box center [156, 90] width 61 height 8
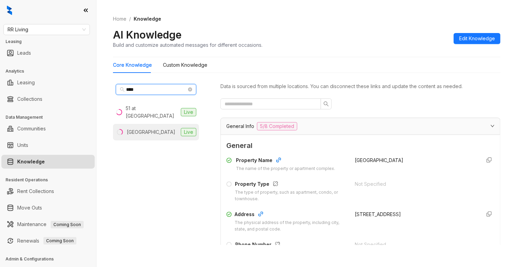
type input "****"
click at [143, 124] on li "[GEOGRAPHIC_DATA] Live" at bounding box center [156, 132] width 86 height 17
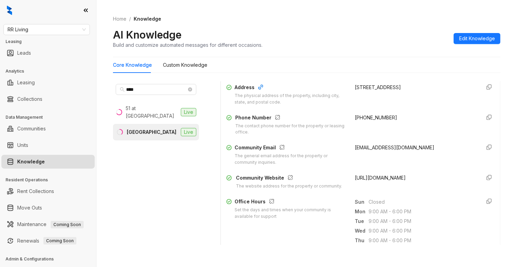
scroll to position [138, 0]
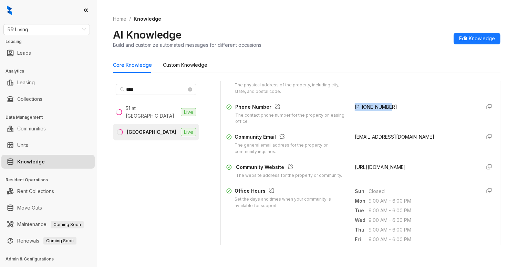
drag, startPoint x: 383, startPoint y: 106, endPoint x: 343, endPoint y: 105, distance: 40.3
click at [343, 105] on div "Phone Number The contact phone number for the property or leasing office. [PHON…" at bounding box center [360, 114] width 268 height 22
copy span "[PHONE_NUMBER]"
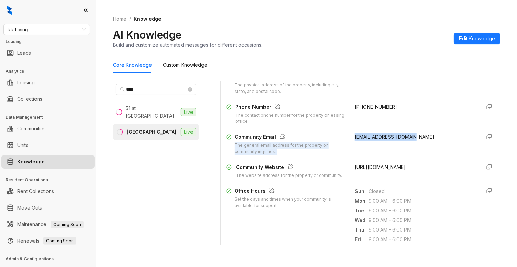
drag, startPoint x: 406, startPoint y: 138, endPoint x: 340, endPoint y: 136, distance: 65.5
click at [340, 136] on div "Community Email The general email address for the property or community inquiri…" at bounding box center [360, 144] width 268 height 22
click at [421, 145] on div "[EMAIL_ADDRESS][DOMAIN_NAME]" at bounding box center [415, 144] width 120 height 22
drag, startPoint x: 413, startPoint y: 135, endPoint x: 346, endPoint y: 135, distance: 67.5
click at [355, 135] on div "[EMAIL_ADDRESS][DOMAIN_NAME]" at bounding box center [415, 144] width 120 height 22
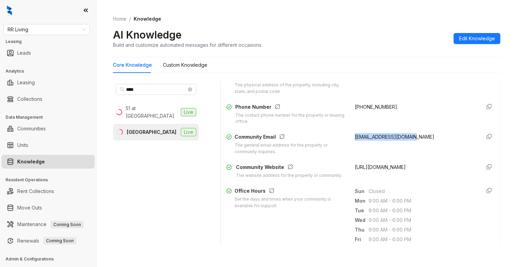
copy span "[EMAIL_ADDRESS][DOMAIN_NAME]"
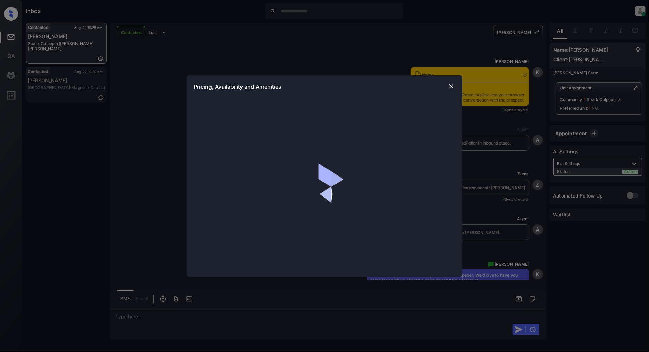
scroll to position [498, 0]
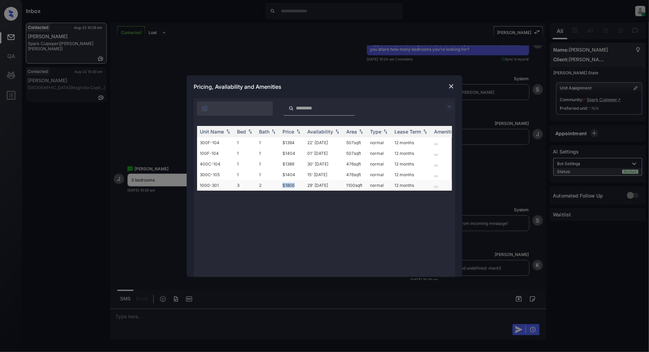
drag, startPoint x: 297, startPoint y: 185, endPoint x: 283, endPoint y: 185, distance: 13.8
click at [283, 185] on td "$1806" at bounding box center [292, 185] width 25 height 11
copy td "$1806"
click at [452, 86] on img at bounding box center [451, 86] width 7 height 7
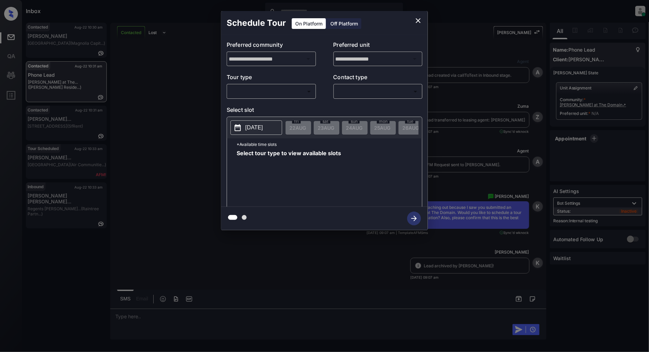
scroll to position [843, 0]
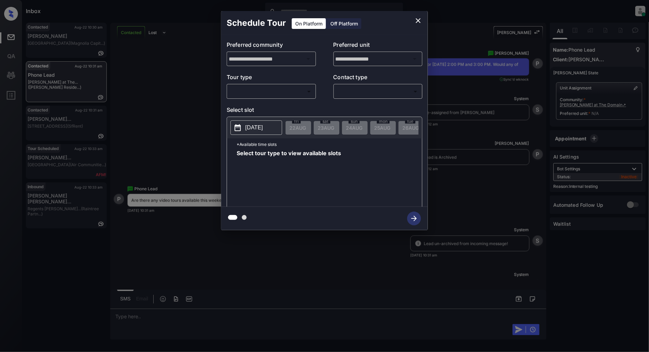
click at [264, 91] on body "Inbox Patrick Deasis Online Set yourself offline Set yourself on break Profile …" at bounding box center [324, 176] width 649 height 352
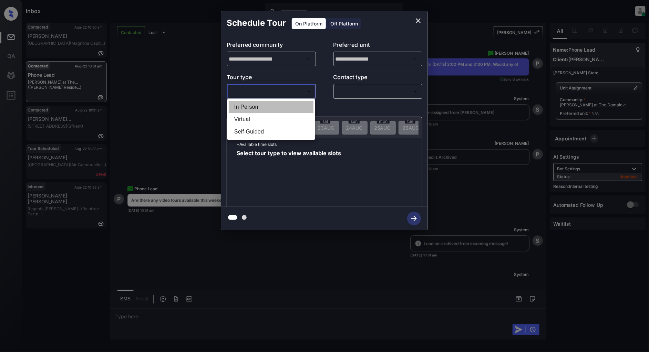
click at [250, 105] on li "In Person" at bounding box center [271, 107] width 85 height 12
type input "********"
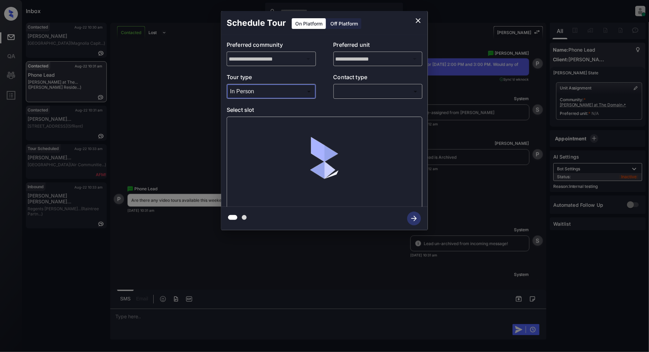
click at [369, 88] on body "Inbox Patrick Deasis Online Set yourself offline Set yourself on break Profile …" at bounding box center [324, 176] width 649 height 352
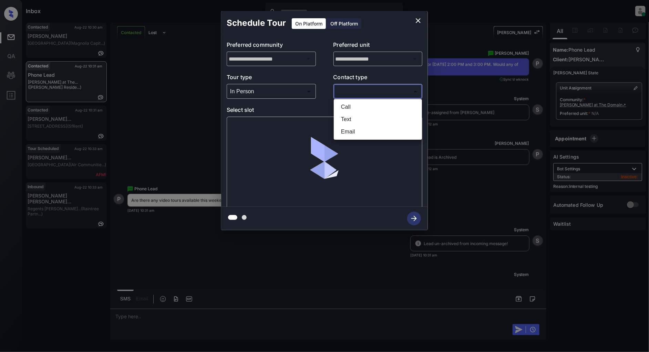
click at [354, 111] on li "Call" at bounding box center [377, 107] width 85 height 12
click at [355, 93] on body "Inbox Patrick Deasis Online Set yourself offline Set yourself on break Profile …" at bounding box center [324, 176] width 649 height 352
click at [358, 118] on li "Text" at bounding box center [377, 119] width 85 height 12
type input "****"
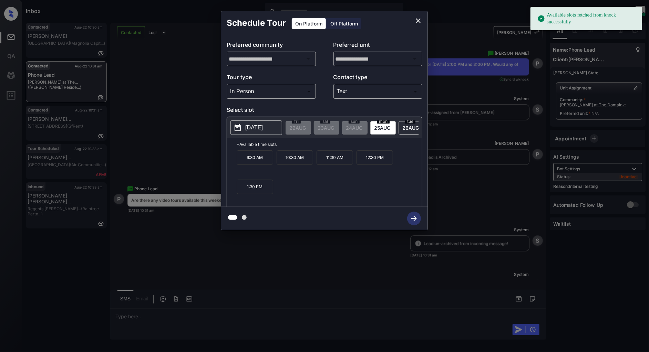
click at [249, 124] on p "2025-08-25" at bounding box center [254, 128] width 18 height 8
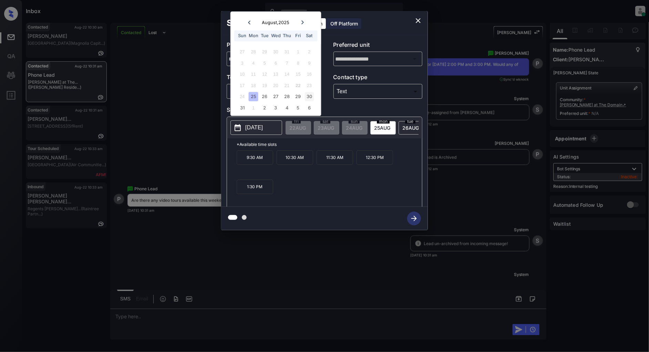
click at [309, 93] on div "30" at bounding box center [308, 96] width 9 height 9
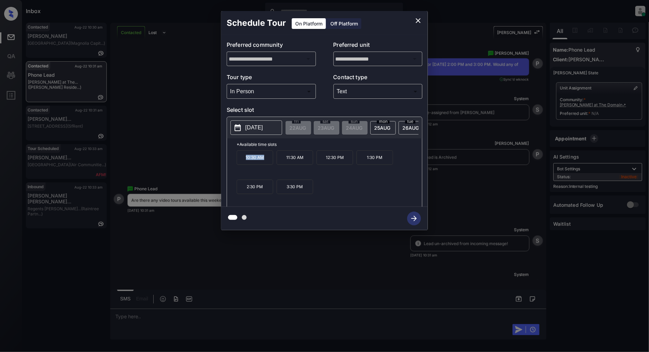
drag, startPoint x: 269, startPoint y: 161, endPoint x: 221, endPoint y: 161, distance: 48.6
click at [221, 161] on div "**********" at bounding box center [324, 120] width 649 height 241
copy p "10:30 AM"
drag, startPoint x: 344, startPoint y: 163, endPoint x: 324, endPoint y: 164, distance: 19.6
click at [324, 164] on p "12:30 PM" at bounding box center [335, 158] width 37 height 14
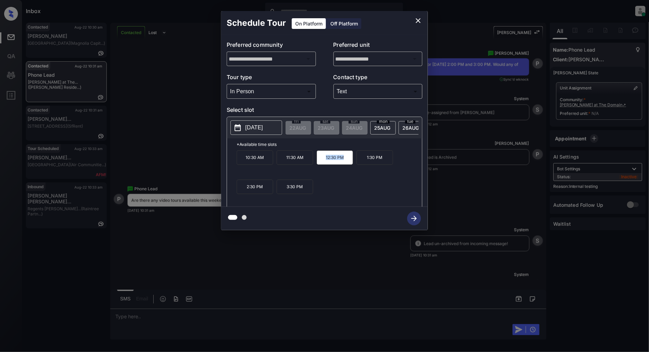
copy p "12:30 PM"
drag, startPoint x: 270, startPoint y: 190, endPoint x: 244, endPoint y: 190, distance: 25.8
click at [244, 190] on p "2:30 PM" at bounding box center [255, 187] width 37 height 14
copy p "2:30 PM"
click at [421, 19] on icon "close" at bounding box center [418, 21] width 8 height 8
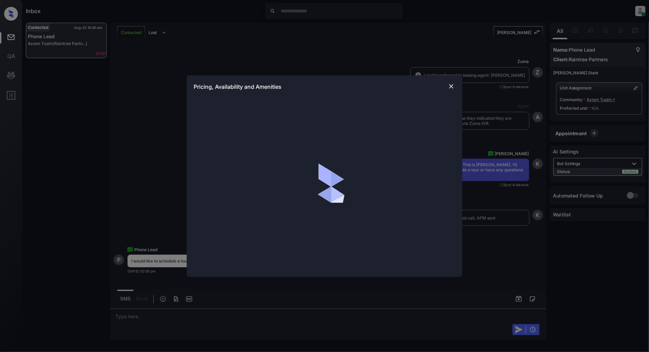
scroll to position [782, 0]
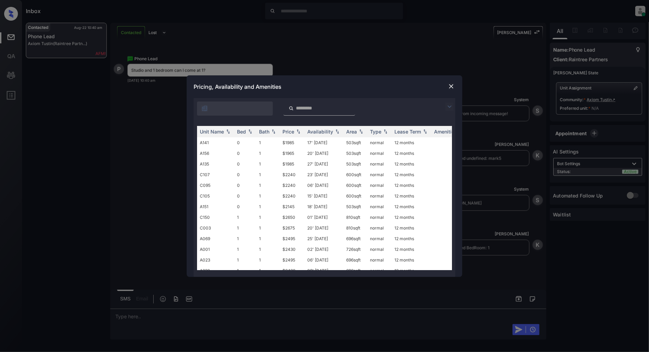
click at [453, 103] on img at bounding box center [449, 107] width 8 height 8
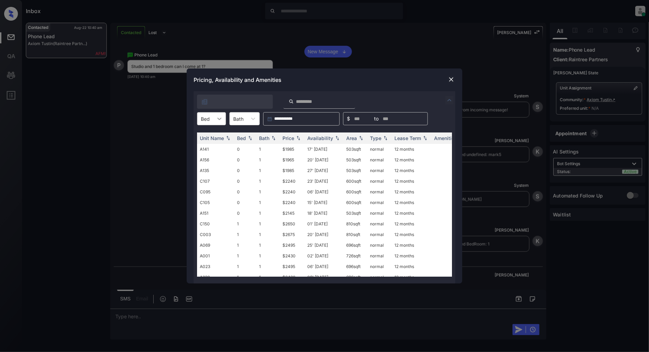
click at [221, 118] on icon at bounding box center [219, 118] width 7 height 7
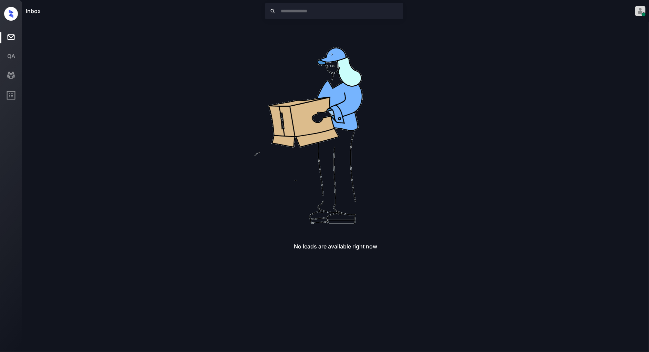
click at [211, 136] on div "No leads are available right now" at bounding box center [336, 136] width 620 height 227
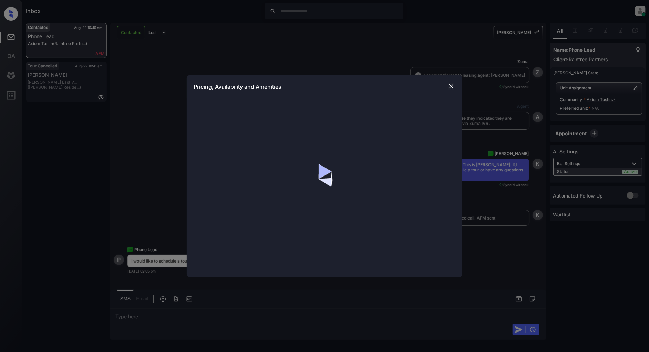
scroll to position [827, 0]
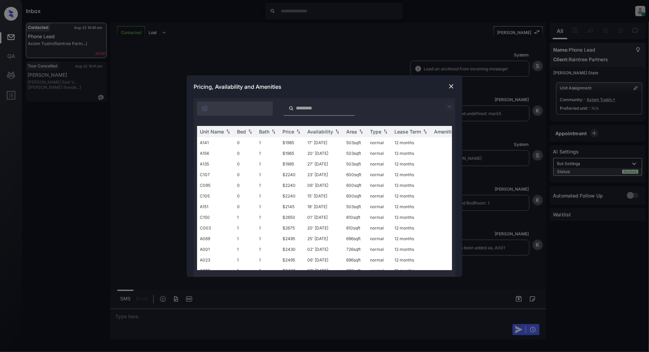
click at [450, 108] on img at bounding box center [449, 107] width 8 height 8
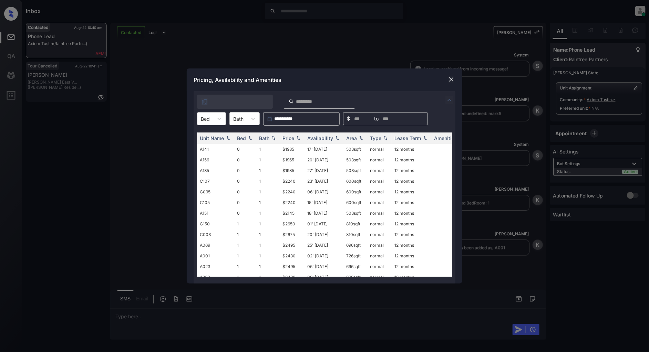
click at [208, 120] on div at bounding box center [205, 118] width 9 height 7
click at [214, 133] on div "0" at bounding box center [211, 136] width 29 height 12
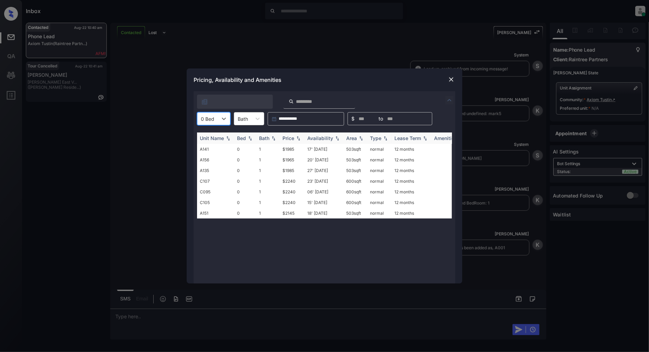
click at [296, 139] on img at bounding box center [298, 138] width 7 height 5
drag, startPoint x: 301, startPoint y: 148, endPoint x: 272, endPoint y: 152, distance: 28.8
click at [272, 152] on tr "A156 0 1 $1965 20' [DATE] 503 sqft normal 12 months" at bounding box center [377, 149] width 360 height 11
copy tr "$1965"
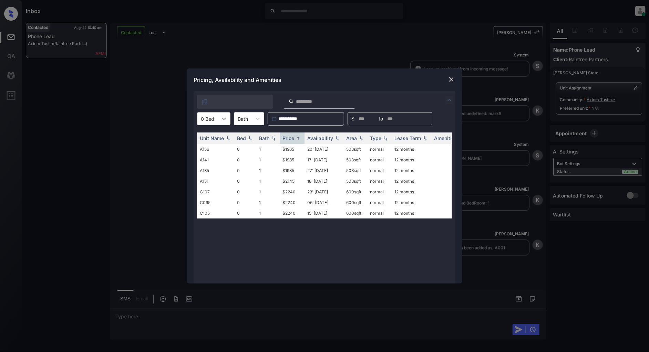
click at [218, 122] on div at bounding box center [224, 119] width 12 height 12
click at [216, 147] on div "1" at bounding box center [213, 148] width 33 height 12
drag, startPoint x: 304, startPoint y: 147, endPoint x: 281, endPoint y: 147, distance: 22.7
click at [281, 147] on td "$2430" at bounding box center [292, 149] width 25 height 11
copy td "$2430"
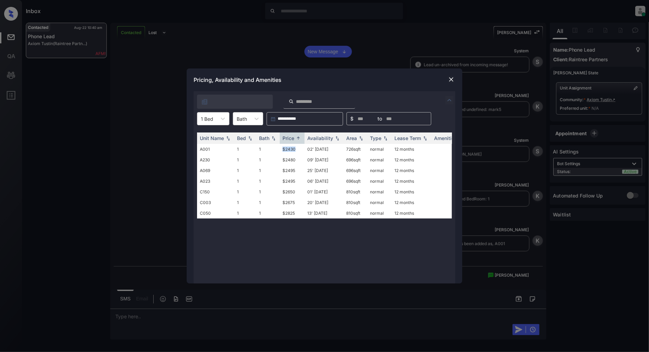
click at [451, 80] on img at bounding box center [451, 79] width 7 height 7
